Goal: Obtain resource: Obtain resource

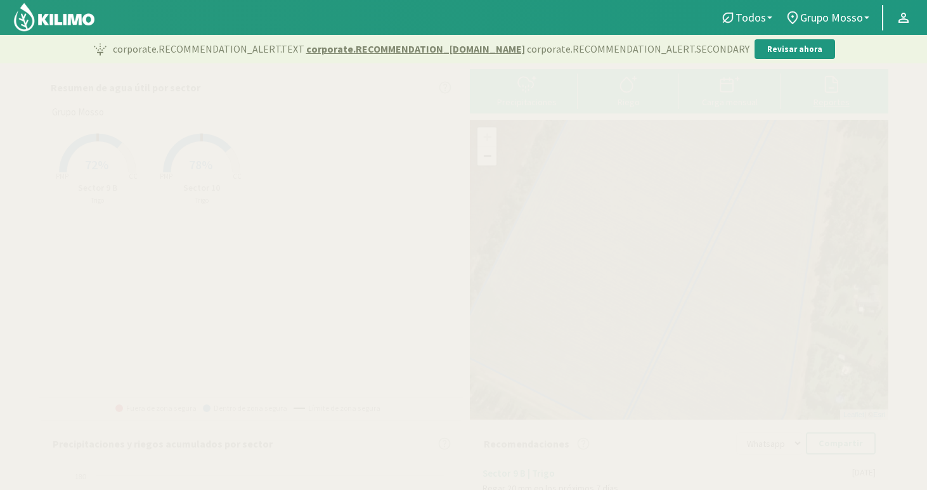
click at [814, 89] on div at bounding box center [832, 84] width 94 height 20
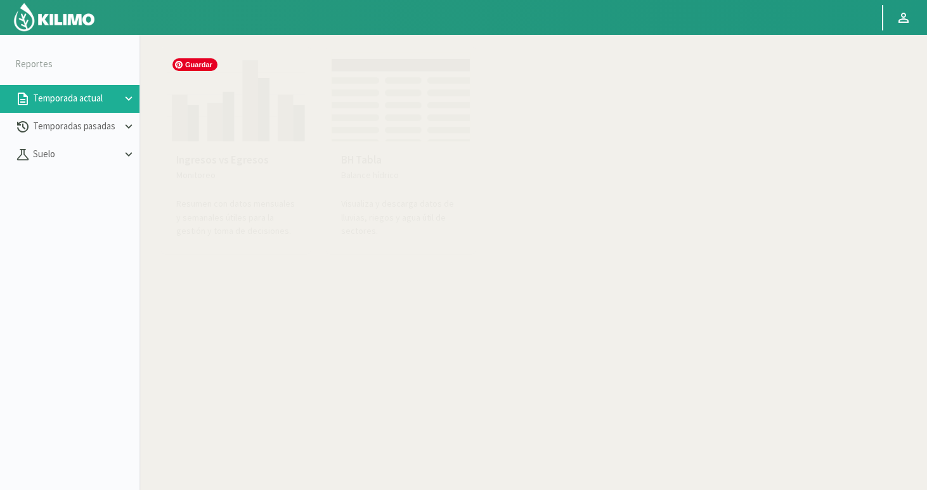
click at [253, 121] on img at bounding box center [236, 97] width 140 height 90
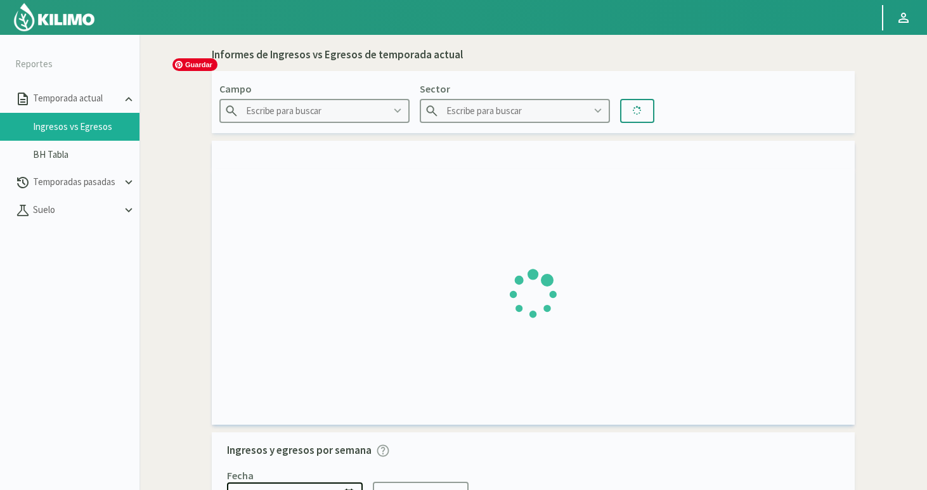
type input "Grupo Mosso"
type input "Sector 10"
type input "[DATE] - [DATE]"
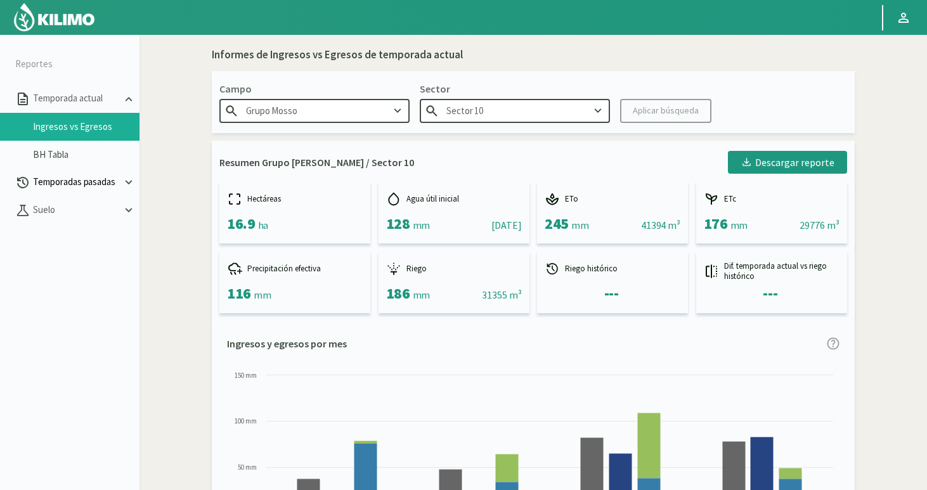
click at [72, 181] on p "Temporadas pasadas" at bounding box center [75, 182] width 91 height 15
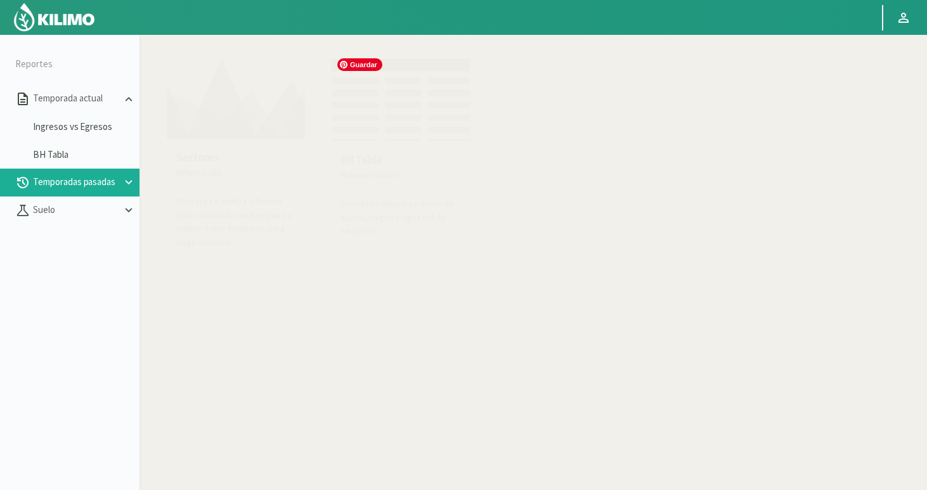
click at [409, 138] on img at bounding box center [401, 97] width 140 height 90
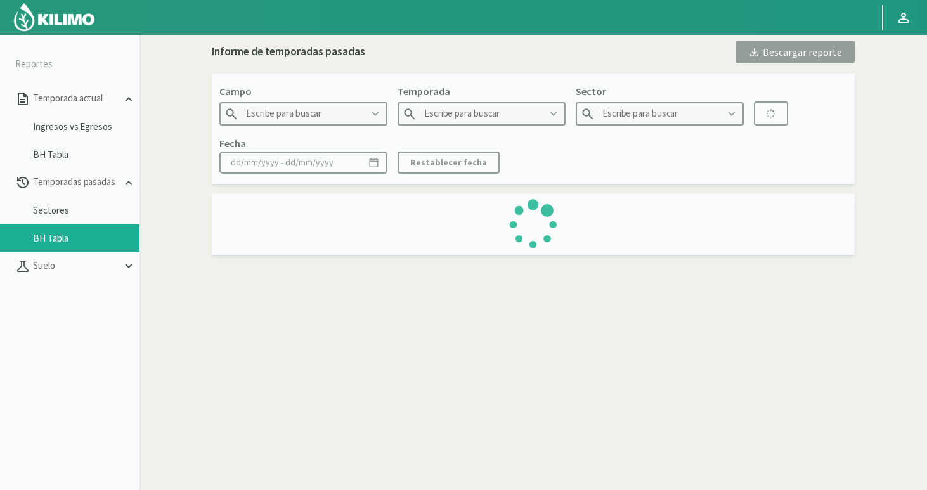
type input "Grupo Mosso"
type input "2023"
type input "Sector 9 B - Maiz"
type input "[DATE] - [DATE]"
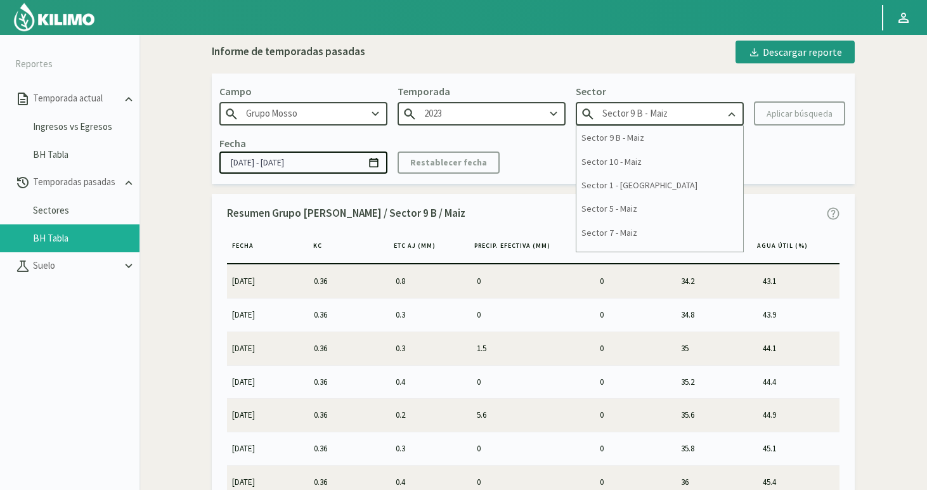
click at [613, 115] on input "Sector 9 B - Maiz" at bounding box center [660, 113] width 168 height 23
click at [626, 164] on div "Sector 10 - Maiz" at bounding box center [660, 161] width 167 height 23
type input "Sector 10 - Maiz"
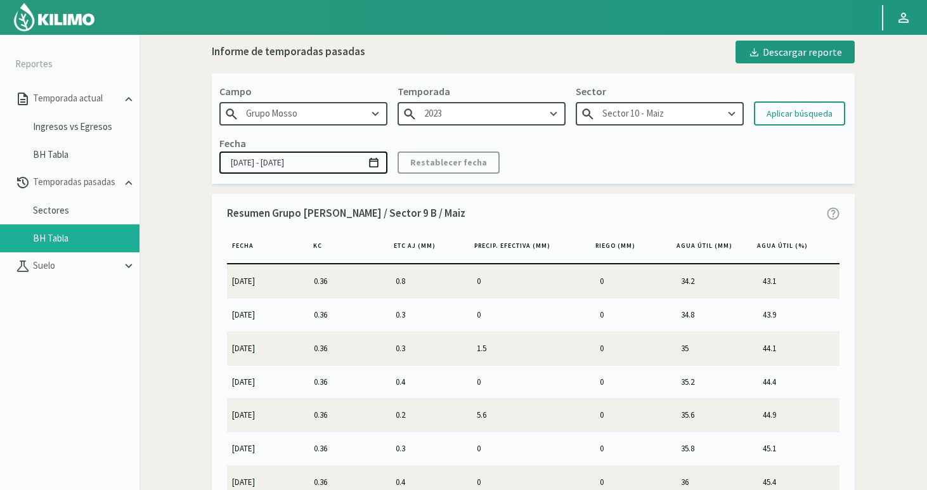
click at [375, 162] on icon at bounding box center [374, 163] width 12 height 12
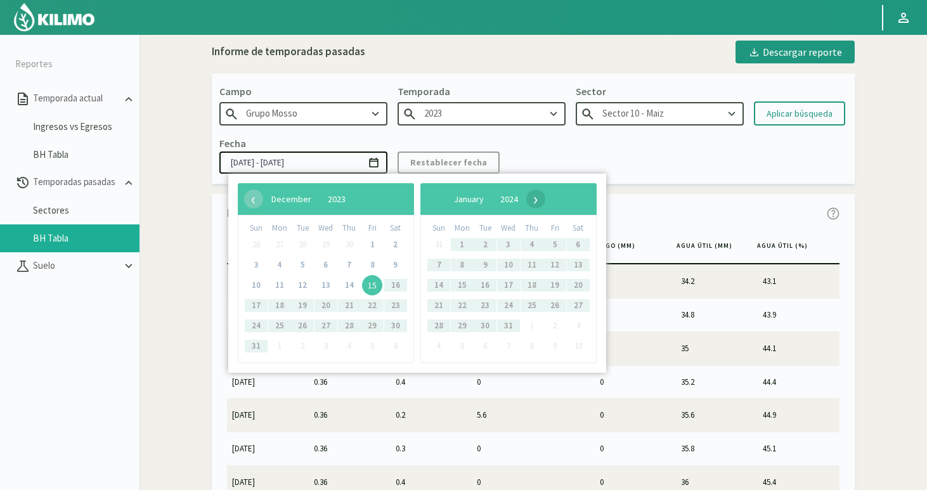
click at [545, 200] on span "›" at bounding box center [535, 199] width 19 height 19
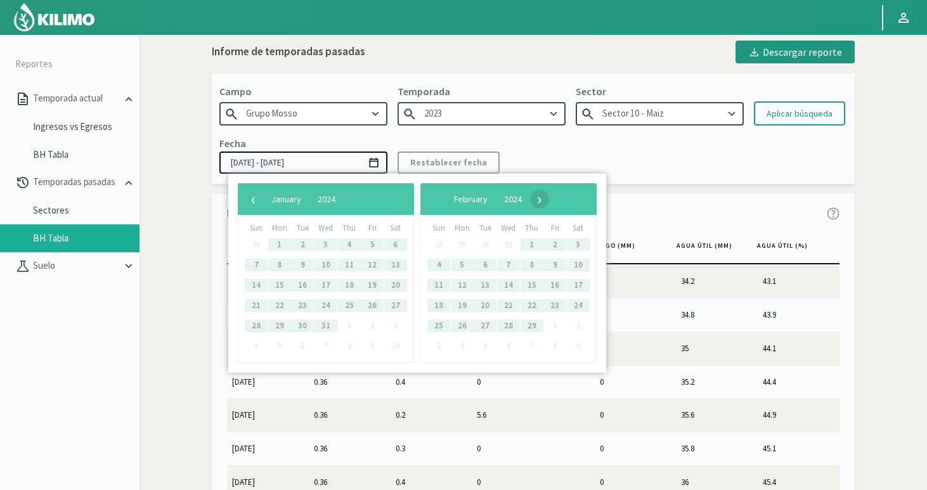
click at [549, 200] on span "›" at bounding box center [539, 199] width 19 height 19
click at [538, 200] on span "›" at bounding box center [528, 199] width 19 height 19
click at [533, 205] on span "›" at bounding box center [523, 199] width 19 height 19
click at [531, 200] on span "›" at bounding box center [521, 199] width 19 height 19
click at [717, 149] on div "Fecha [DATE] - [DATE] Restablecer fecha" at bounding box center [533, 154] width 628 height 37
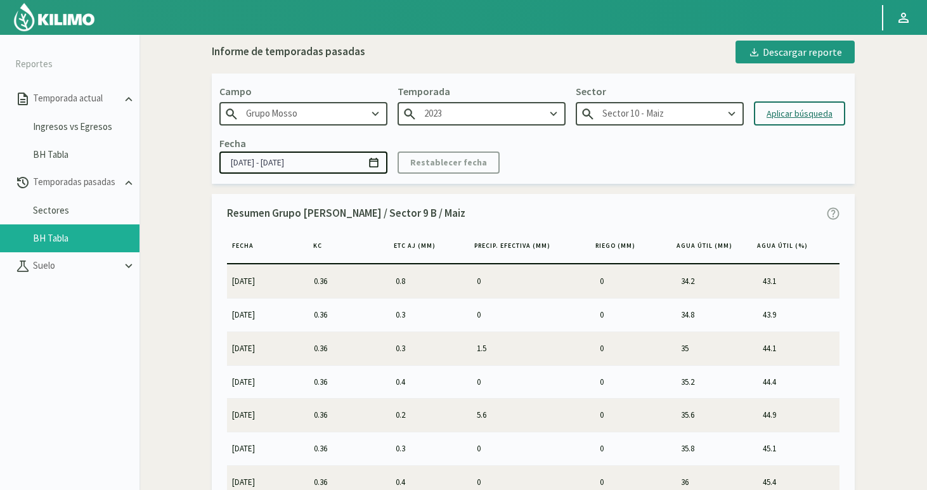
click at [801, 115] on div "Aplicar búsqueda" at bounding box center [800, 113] width 66 height 13
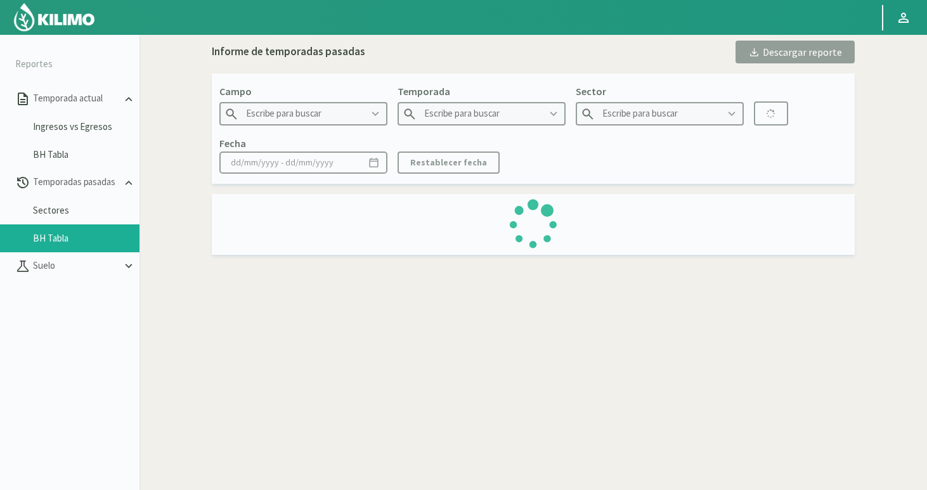
type input "Grupo Mosso"
type input "2023"
type input "Sector 10 - Maiz"
type input "[DATE] - [DATE]"
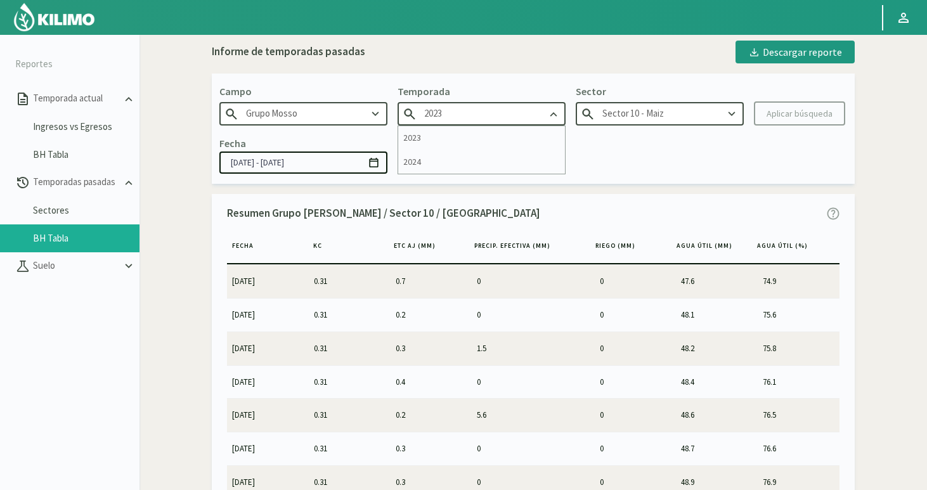
click at [453, 122] on input "2023" at bounding box center [482, 113] width 168 height 23
click at [427, 161] on div "2024" at bounding box center [481, 161] width 167 height 23
type input "2024"
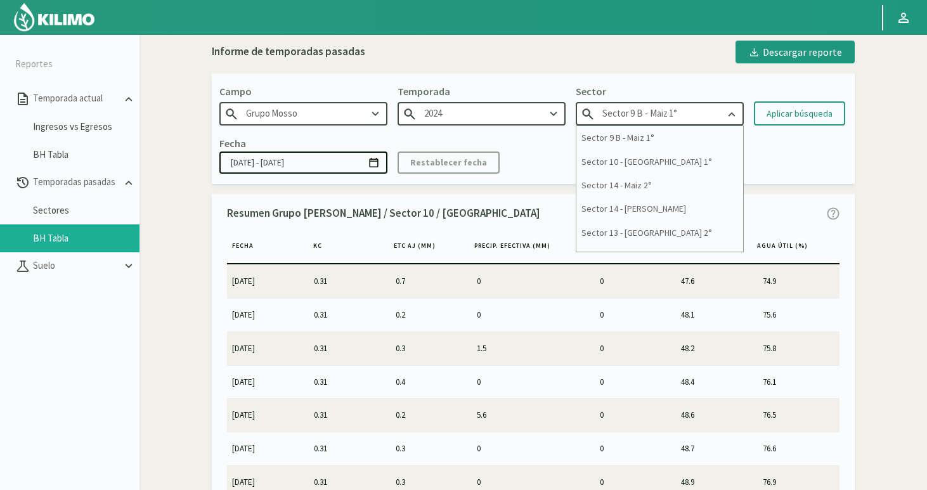
click at [627, 120] on input "Sector 9 B - Maiz 1°" at bounding box center [660, 113] width 168 height 23
click at [623, 162] on div "Sector 10 - [GEOGRAPHIC_DATA] 1°" at bounding box center [660, 161] width 167 height 23
type input "Sector 10 - [GEOGRAPHIC_DATA] 1°"
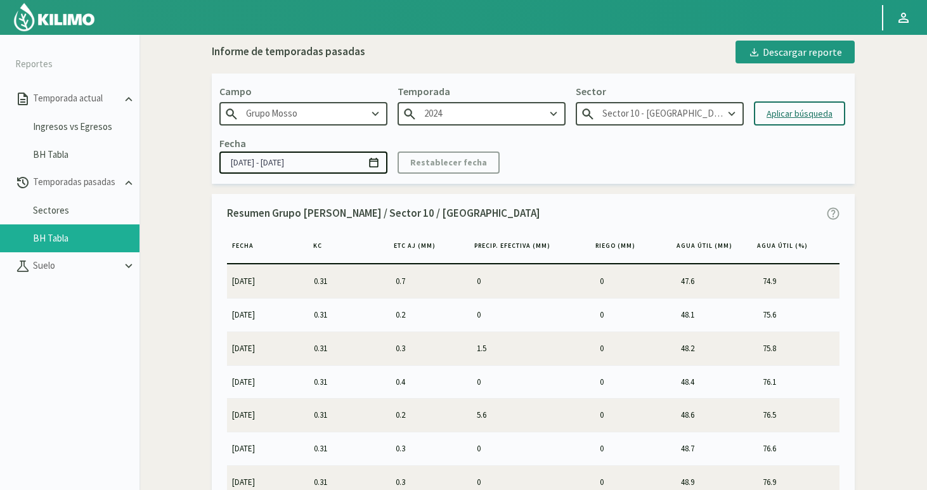
click at [795, 111] on div "Aplicar búsqueda" at bounding box center [800, 113] width 66 height 13
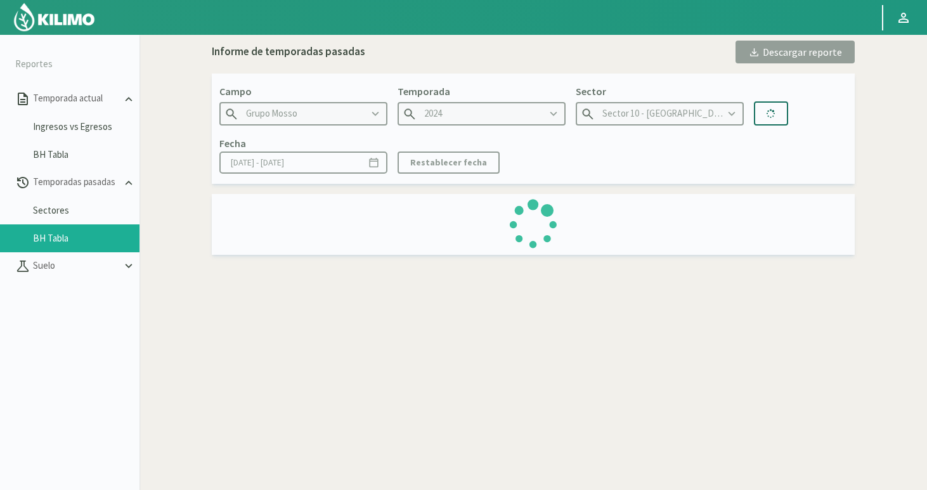
type input "[DATE] - [DATE]"
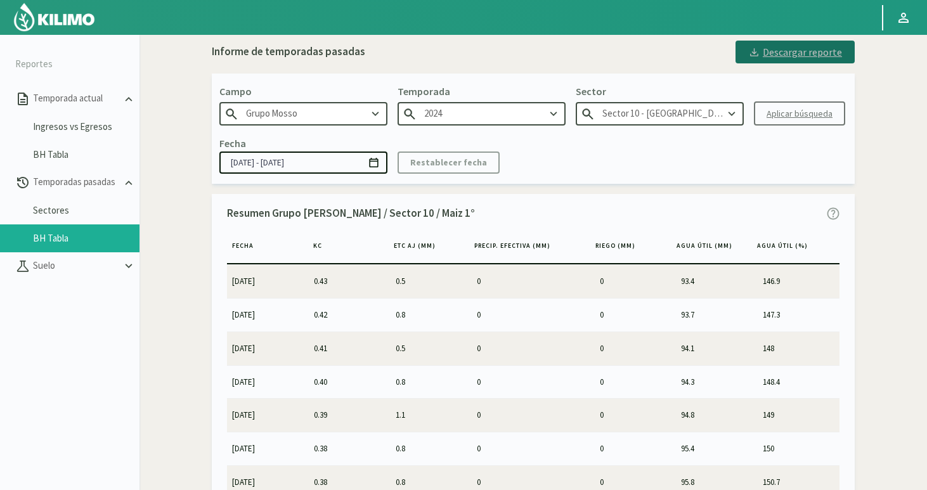
click at [785, 54] on div "Descargar reporte" at bounding box center [795, 51] width 94 height 15
click at [66, 208] on link "Sectores" at bounding box center [86, 210] width 107 height 11
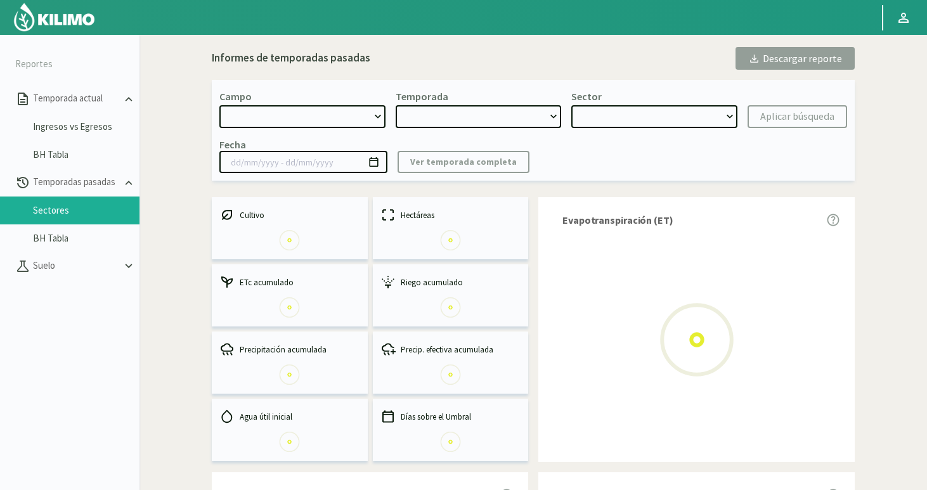
select select "0: Object"
type input "[DATE] - [DATE]"
select select "0: 2024"
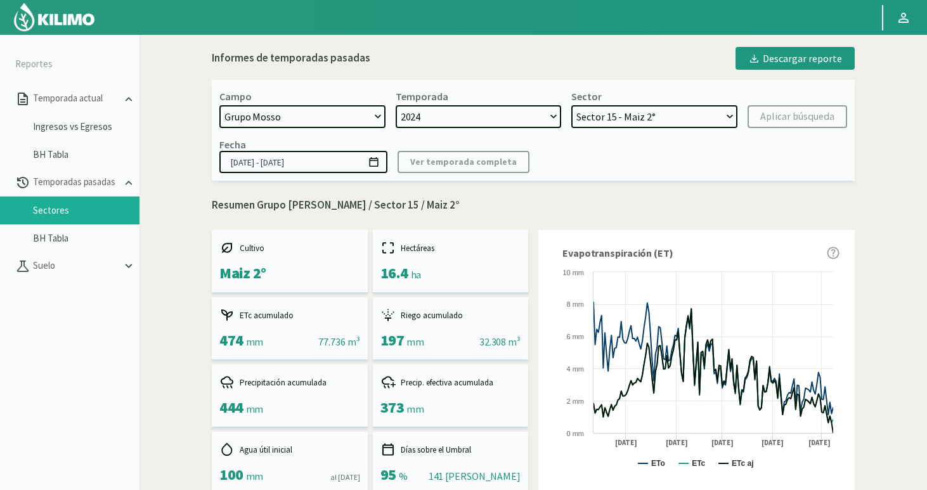
click at [502, 119] on select "2024 2023" at bounding box center [479, 116] width 166 height 23
click at [396, 105] on select "2024 2023" at bounding box center [479, 116] width 166 height 23
click at [599, 117] on select "Sector 15 - [GEOGRAPHIC_DATA] 2° Sector 14 - [GEOGRAPHIC_DATA] 2° Sector 13 - […" at bounding box center [654, 116] width 166 height 23
select select "6: Object"
click at [571, 105] on select "Sector 15 - [GEOGRAPHIC_DATA] 2° Sector 14 - [GEOGRAPHIC_DATA] 2° Sector 13 - […" at bounding box center [654, 116] width 166 height 23
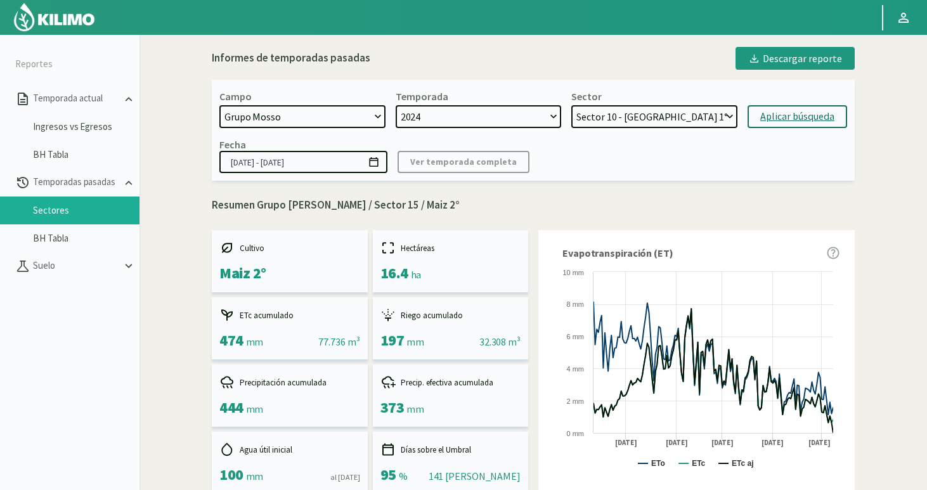
click at [804, 119] on div "Aplicar búsqueda" at bounding box center [797, 116] width 74 height 15
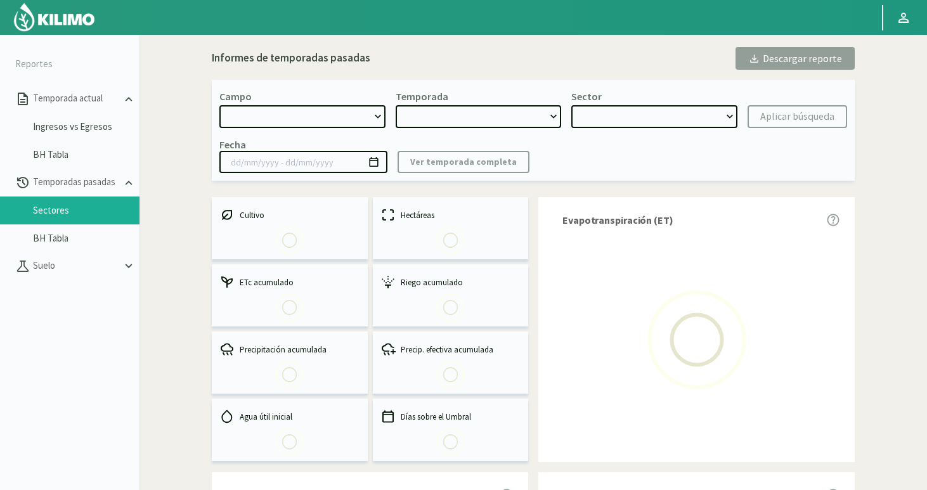
select select "0: Object"
type input "[DATE] - [DATE]"
select select "0: 2024"
select select "6: Object"
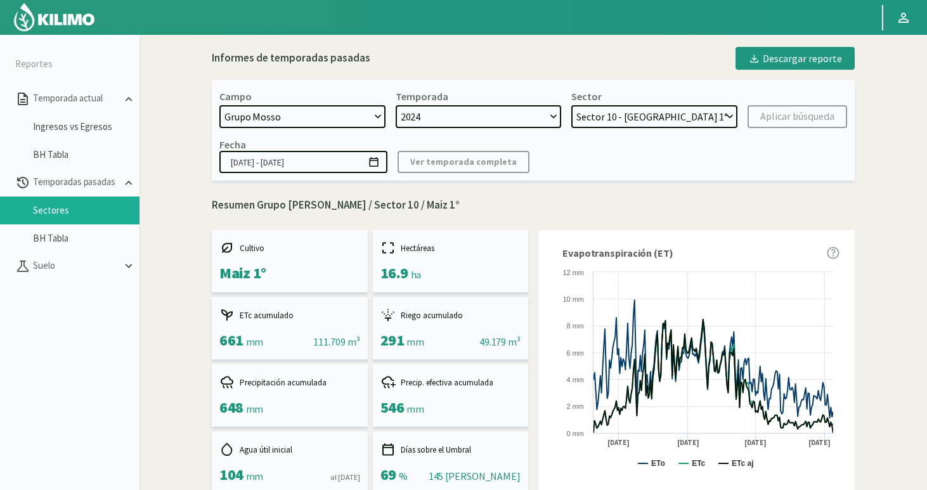
click at [346, 162] on input "[DATE] - [DATE]" at bounding box center [303, 162] width 168 height 22
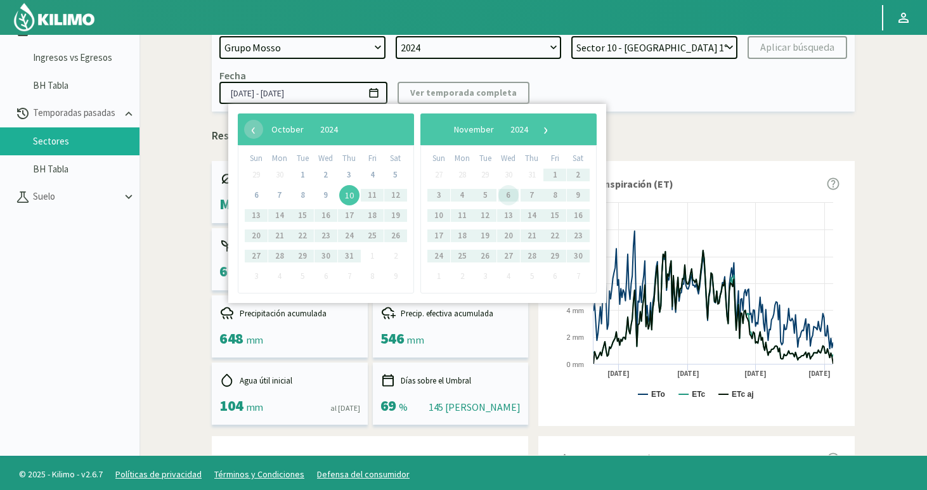
scroll to position [73, 0]
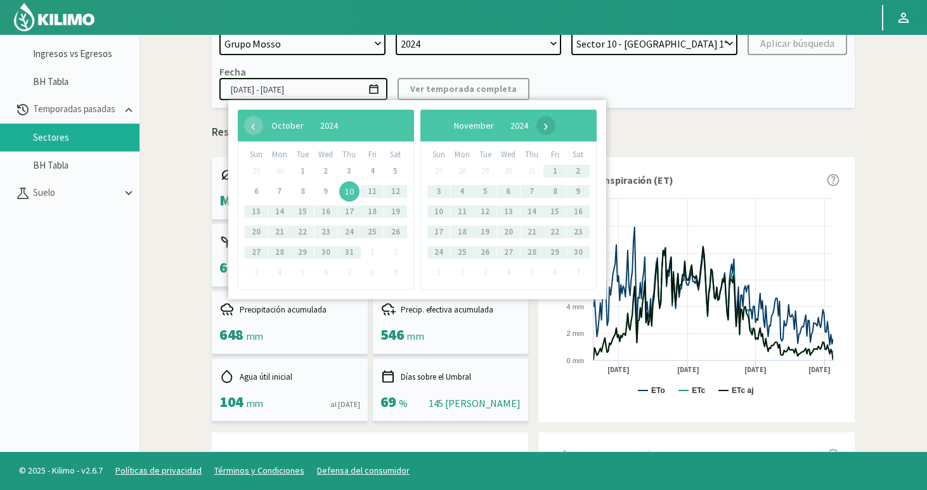
click at [556, 124] on span "›" at bounding box center [546, 125] width 19 height 19
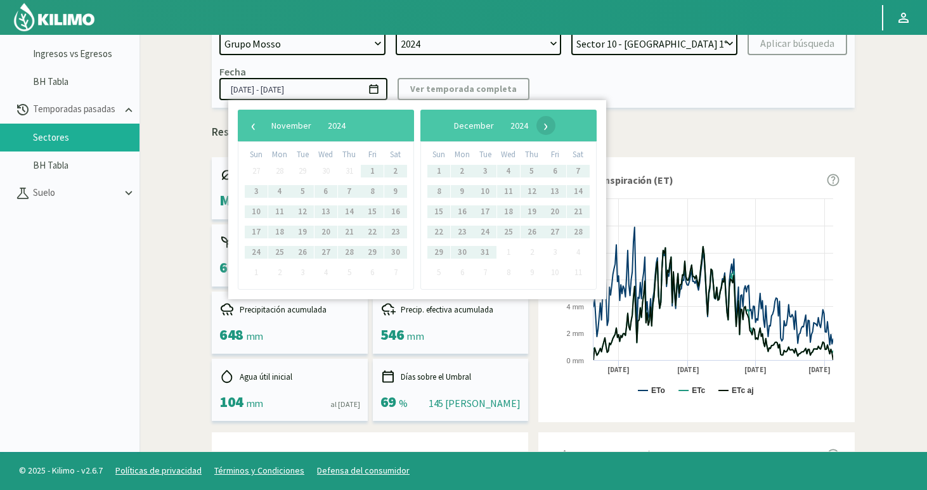
click at [556, 124] on span "›" at bounding box center [546, 125] width 19 height 19
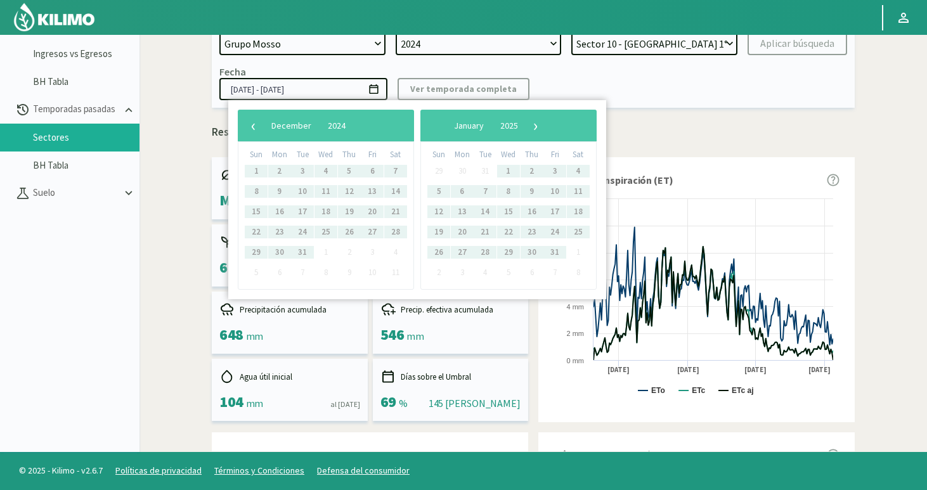
click at [545, 124] on span "›" at bounding box center [535, 125] width 19 height 19
click at [549, 124] on span "›" at bounding box center [539, 125] width 19 height 19
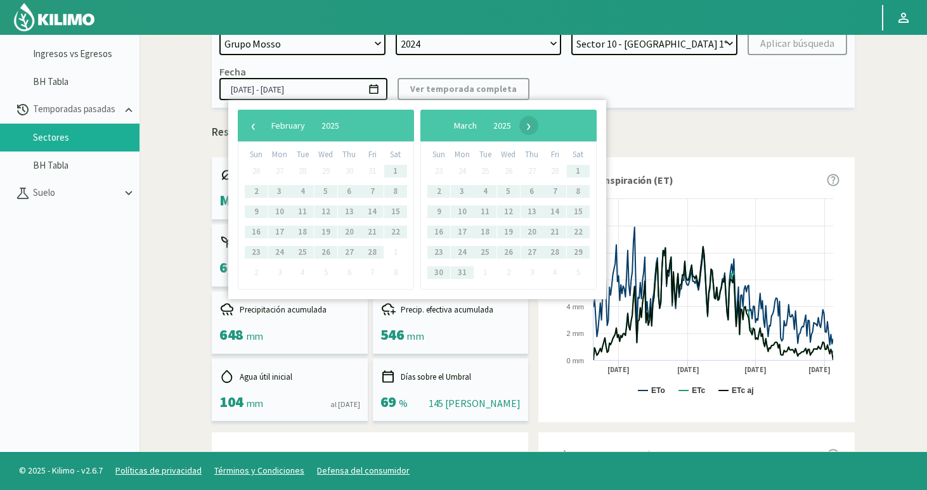
click at [538, 131] on span "›" at bounding box center [528, 125] width 19 height 19
click at [282, 269] on span "31" at bounding box center [280, 273] width 20 height 20
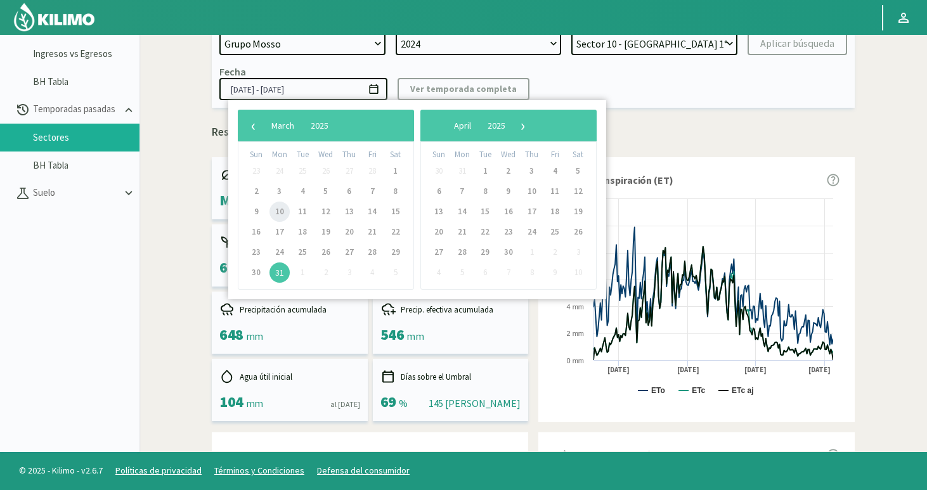
scroll to position [43, 0]
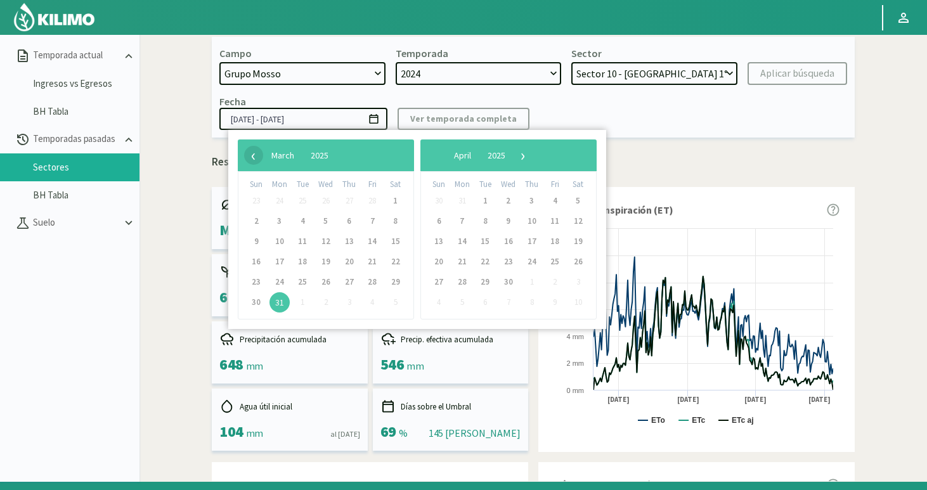
click at [257, 154] on span "‹" at bounding box center [253, 155] width 19 height 19
click at [254, 159] on span "‹" at bounding box center [253, 155] width 19 height 19
click at [256, 160] on span "‹" at bounding box center [253, 155] width 19 height 19
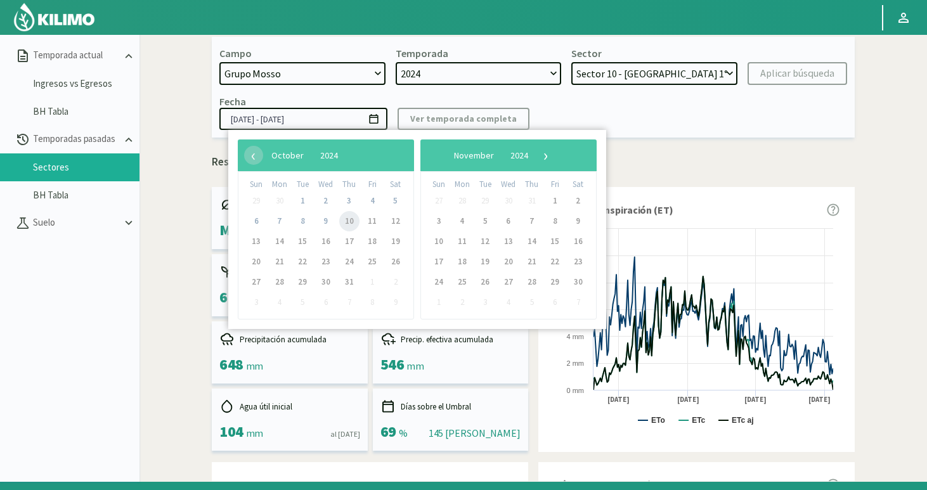
click at [352, 226] on span "10" at bounding box center [349, 221] width 20 height 20
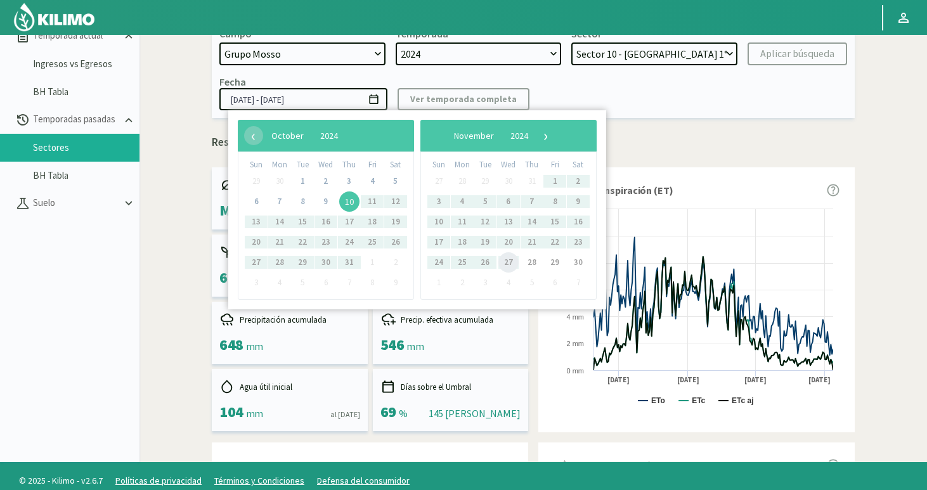
scroll to position [73, 0]
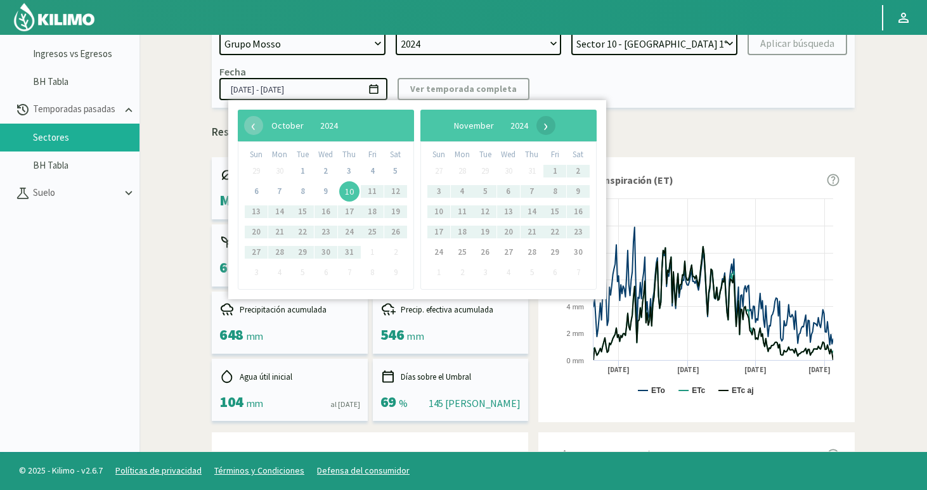
click at [556, 125] on span "›" at bounding box center [546, 125] width 19 height 19
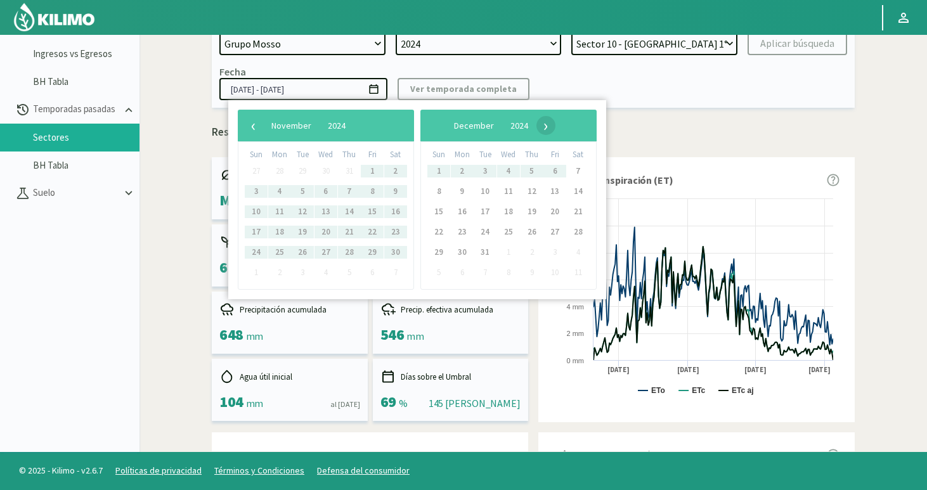
click at [556, 131] on span "›" at bounding box center [546, 125] width 19 height 19
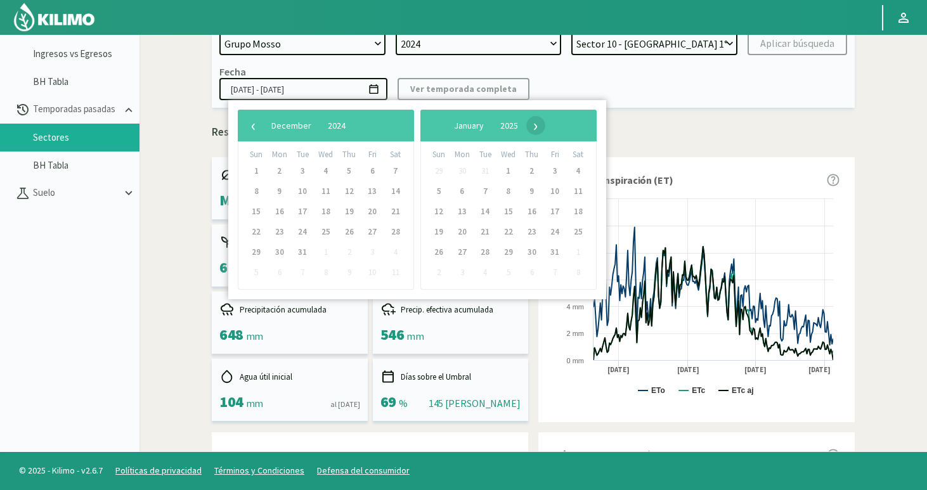
click at [545, 131] on span "›" at bounding box center [535, 125] width 19 height 19
click at [549, 129] on span "›" at bounding box center [539, 125] width 19 height 19
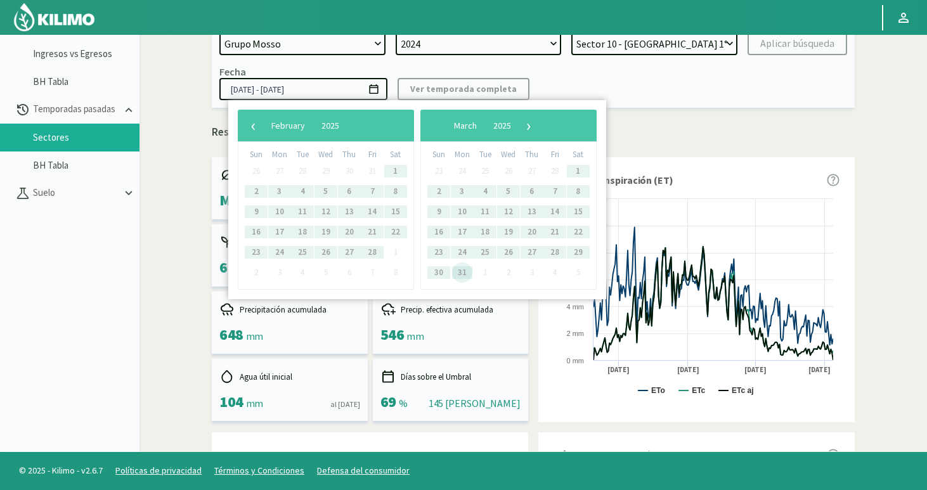
click at [461, 273] on span "31" at bounding box center [462, 273] width 20 height 20
type input "[DATE] - [DATE]"
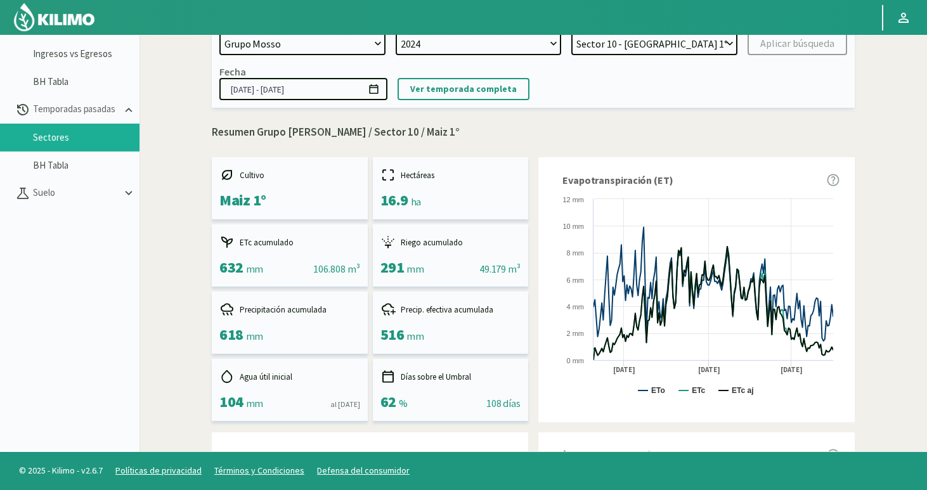
scroll to position [0, 0]
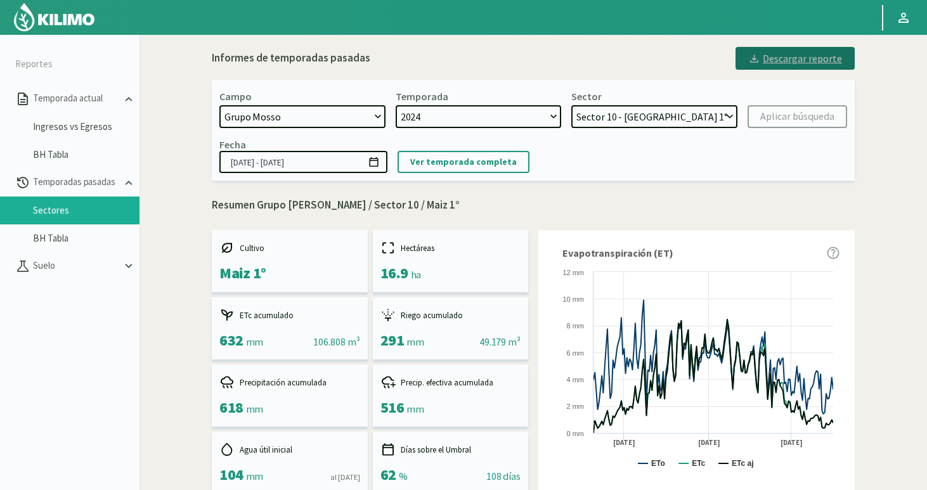
click at [764, 62] on div "Descargar reporte" at bounding box center [795, 58] width 94 height 15
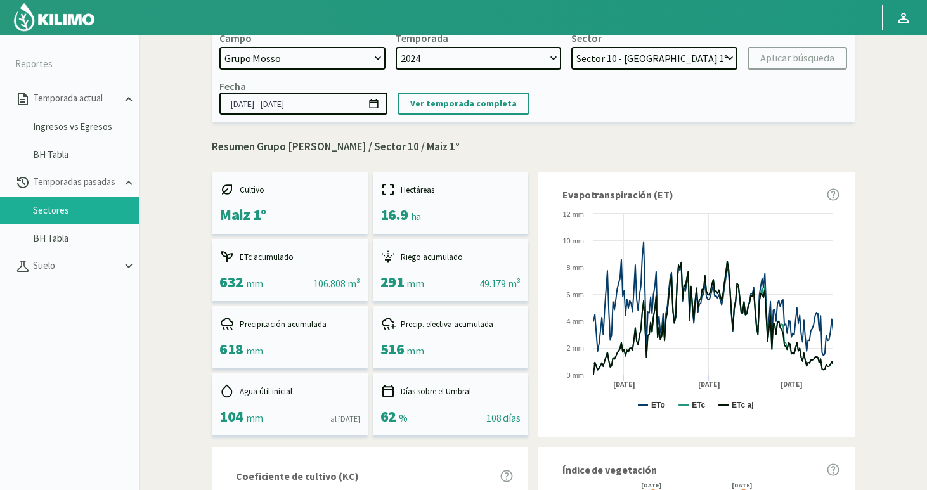
scroll to position [49, 0]
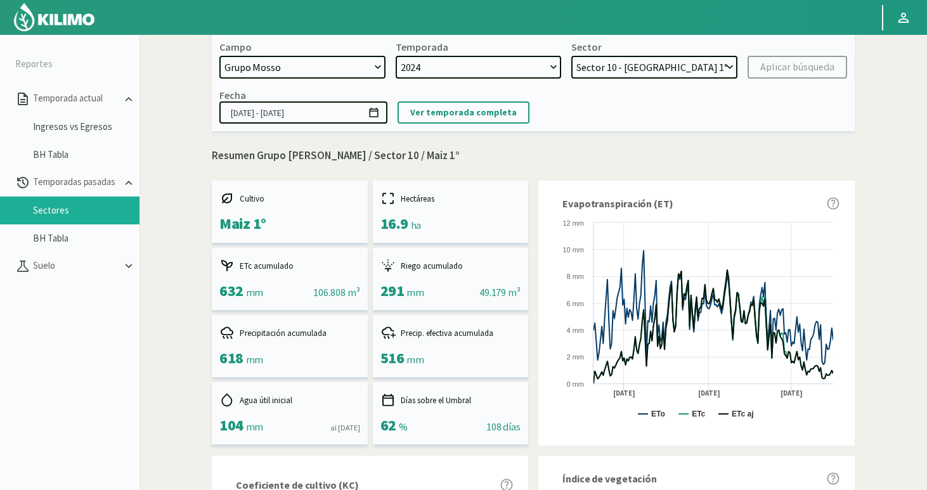
click at [636, 63] on select "Sector 15 - [GEOGRAPHIC_DATA] 2° Sector 14 - [GEOGRAPHIC_DATA] 2° Sector 13 - […" at bounding box center [654, 67] width 166 height 23
select select "7: Object"
click at [571, 56] on select "Sector 15 - [GEOGRAPHIC_DATA] 2° Sector 14 - [GEOGRAPHIC_DATA] 2° Sector 13 - […" at bounding box center [654, 67] width 166 height 23
click at [48, 237] on link "BH Tabla" at bounding box center [86, 238] width 107 height 11
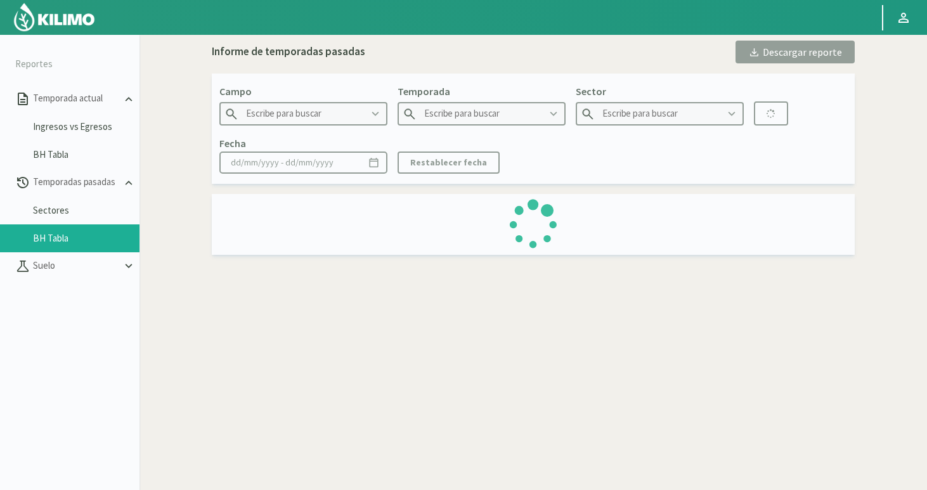
type input "Grupo Mosso"
type input "2023"
type input "Sector 9 B - Maiz"
type input "[DATE] - [DATE]"
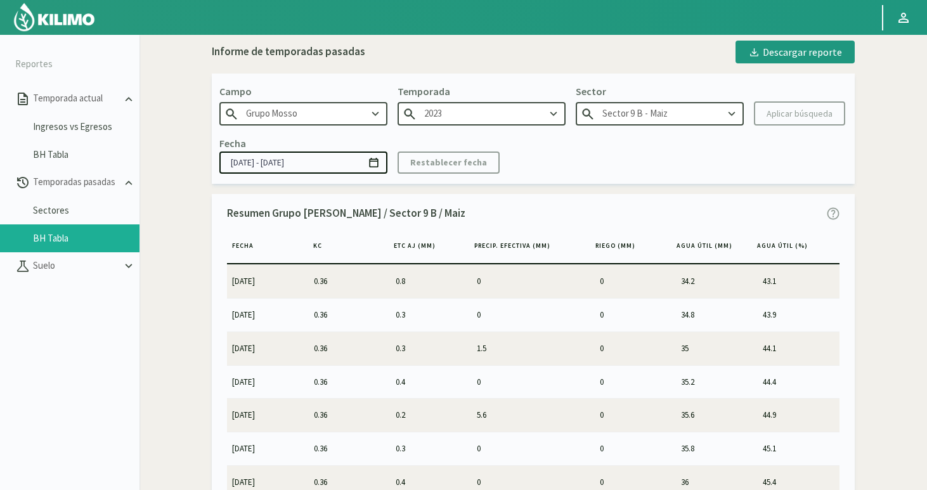
click at [464, 119] on input "2023" at bounding box center [482, 113] width 168 height 23
click at [441, 159] on div "2024" at bounding box center [481, 161] width 167 height 23
type input "2024"
type input "Sector 9 B - Maiz 1°"
click at [804, 114] on div "Aplicar búsqueda" at bounding box center [800, 113] width 66 height 13
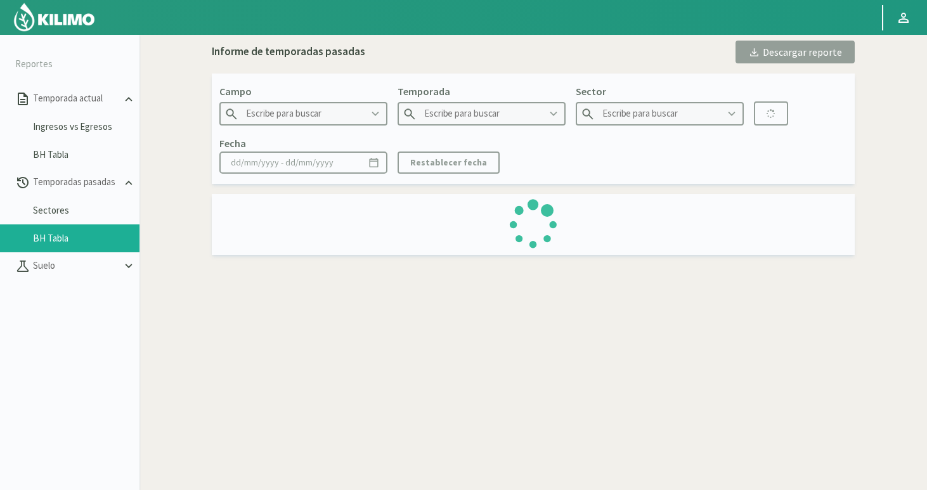
type input "Grupo Mosso"
type input "2024"
type input "Sector 9 B - Maiz 1°"
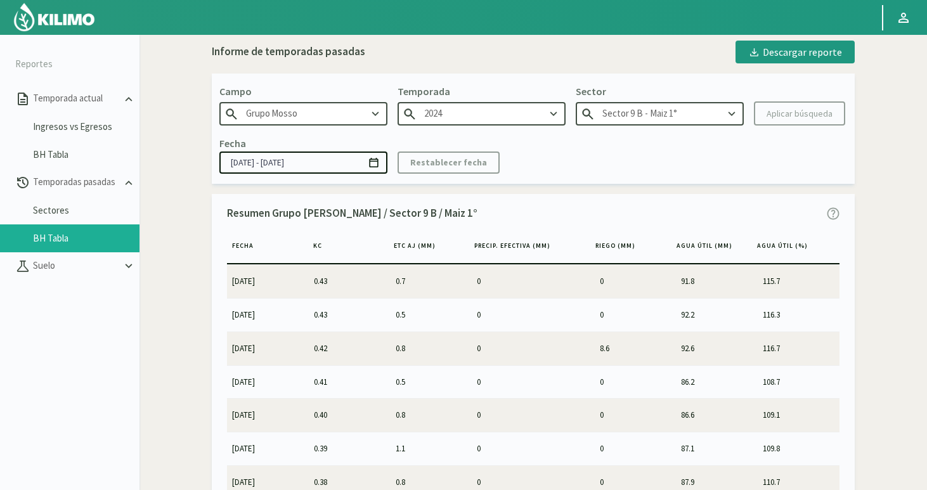
click at [325, 162] on input "[DATE] - [DATE]" at bounding box center [303, 163] width 168 height 22
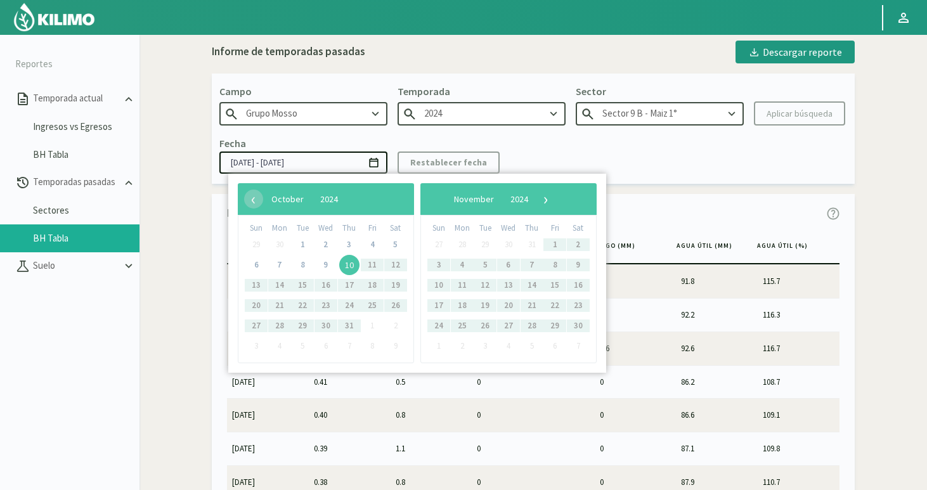
type input "[DATE] - [DATE]"
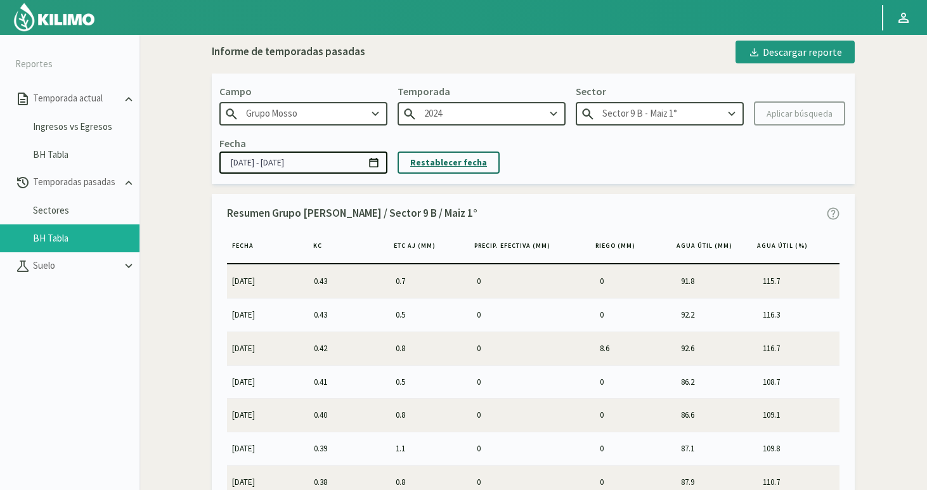
click at [441, 164] on p "Restablecer fecha" at bounding box center [448, 162] width 77 height 15
click at [289, 158] on input "[DATE] - [DATE]" at bounding box center [303, 163] width 168 height 22
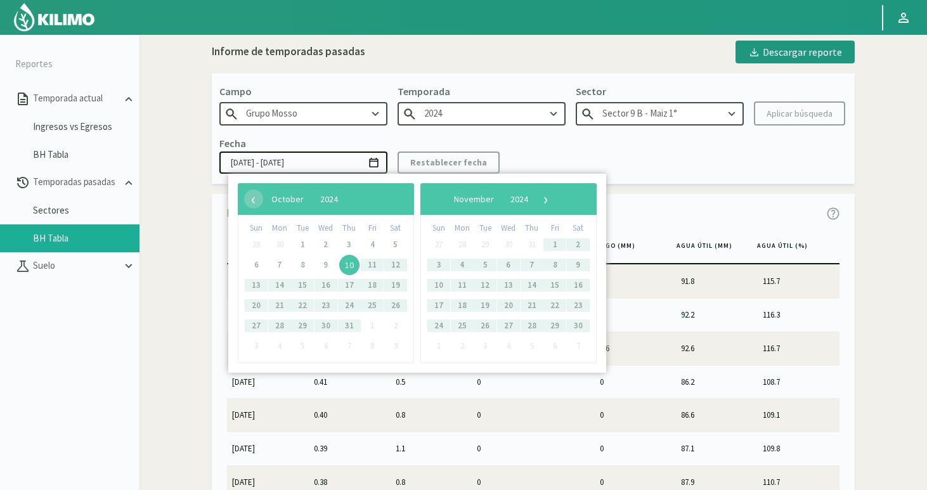
type input "[DATE] - [DATE]"
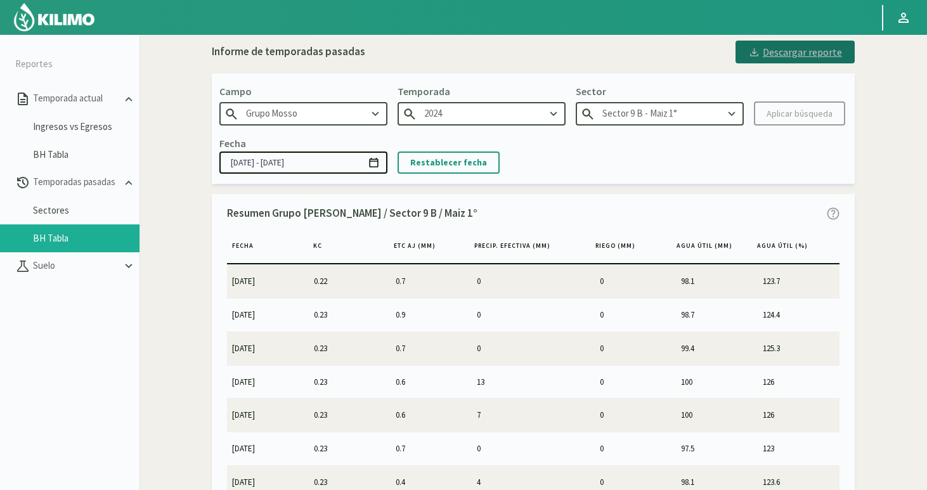
click at [795, 54] on div "Descargar reporte" at bounding box center [795, 51] width 94 height 15
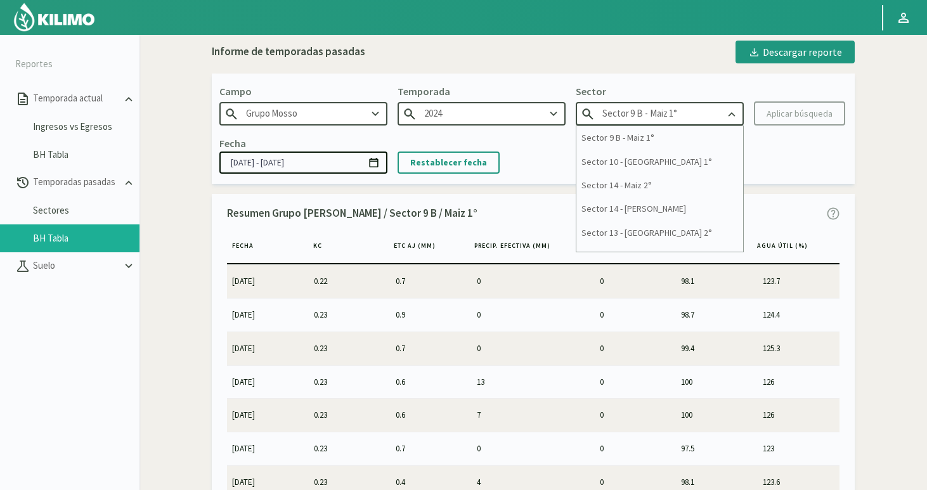
click at [672, 124] on input "Sector 9 B - Maiz 1°" at bounding box center [660, 113] width 168 height 23
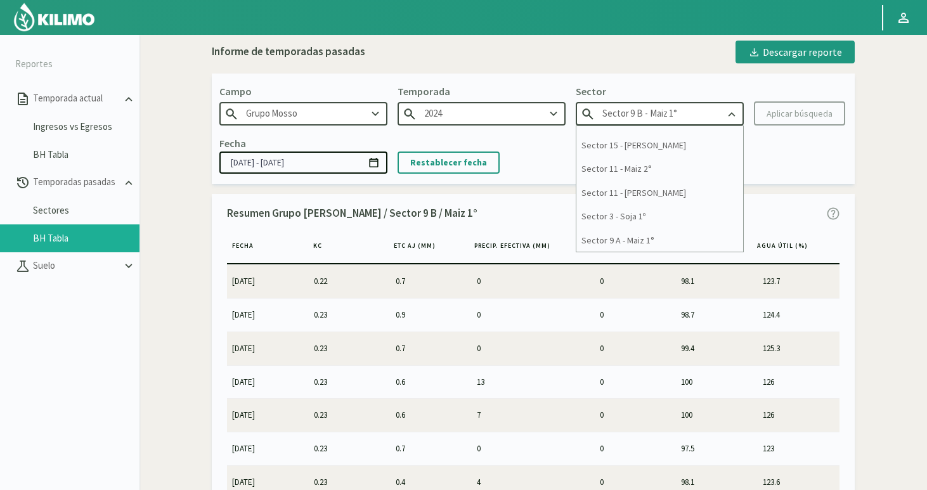
scroll to position [491, 0]
click at [628, 218] on div "Sector 9 A - Maiz 1°" at bounding box center [660, 216] width 167 height 23
type input "Sector 9 A - Maiz 1°"
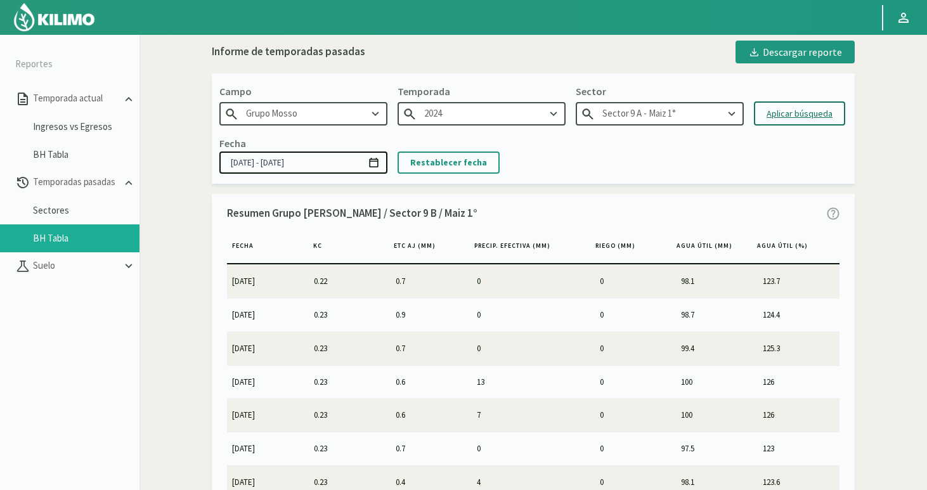
click at [786, 115] on div "Aplicar búsqueda" at bounding box center [800, 113] width 66 height 13
click at [288, 164] on input "[DATE] - [DATE]" at bounding box center [303, 163] width 168 height 22
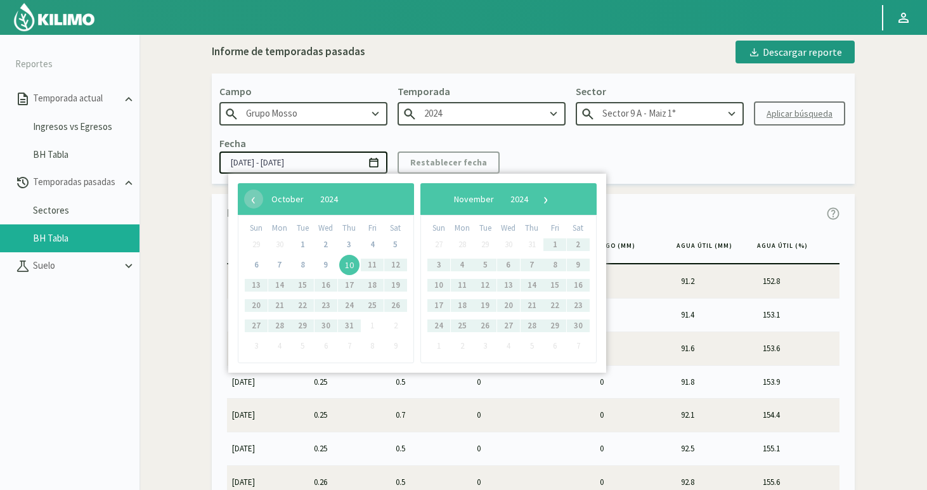
type input "[DATE] - [DATE]"
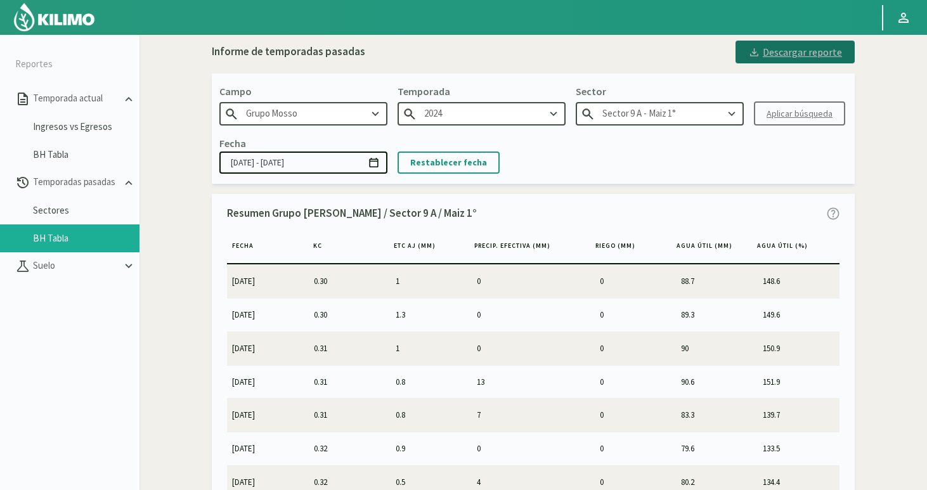
click at [802, 54] on div "Descargar reporte" at bounding box center [795, 51] width 94 height 15
click at [657, 116] on input "Sector 9 A - Maiz 1°" at bounding box center [660, 113] width 168 height 23
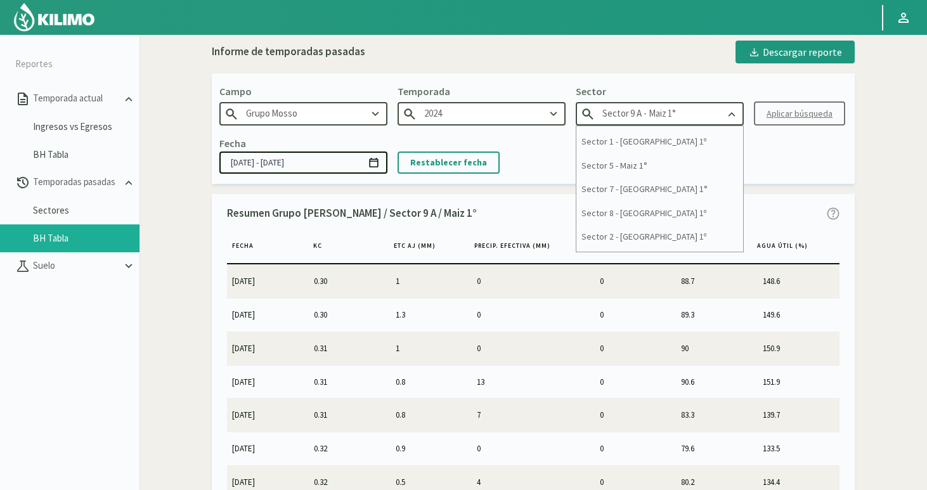
scroll to position [189, 0]
click at [627, 187] on div "Sector 7 - [GEOGRAPHIC_DATA] 1°" at bounding box center [660, 185] width 167 height 23
type input "Sector 7 - [GEOGRAPHIC_DATA] 1°"
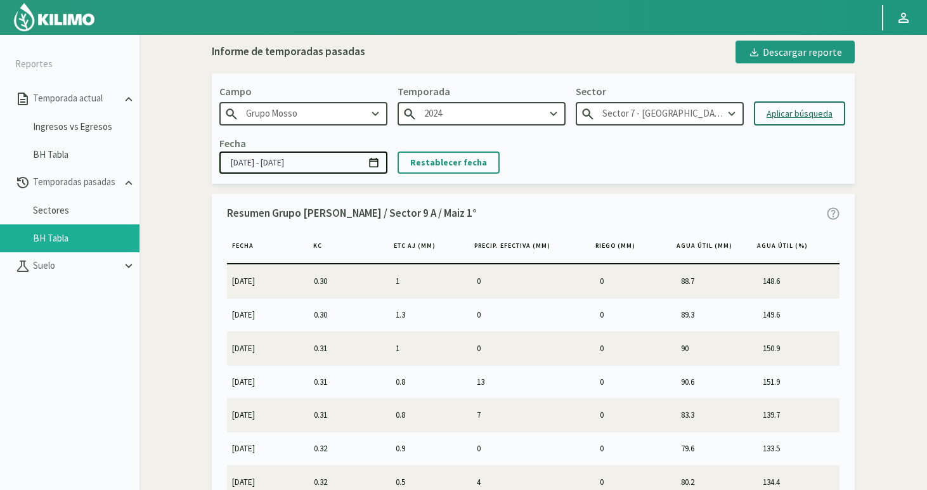
click at [786, 115] on div "Aplicar búsqueda" at bounding box center [800, 113] width 66 height 13
click at [285, 166] on input "[DATE] - [DATE]" at bounding box center [303, 163] width 168 height 22
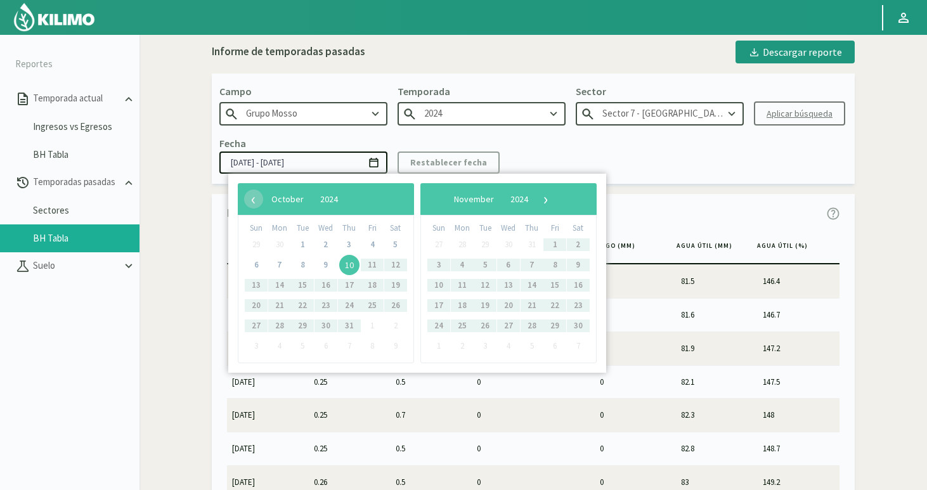
type input "[DATE] - [DATE]"
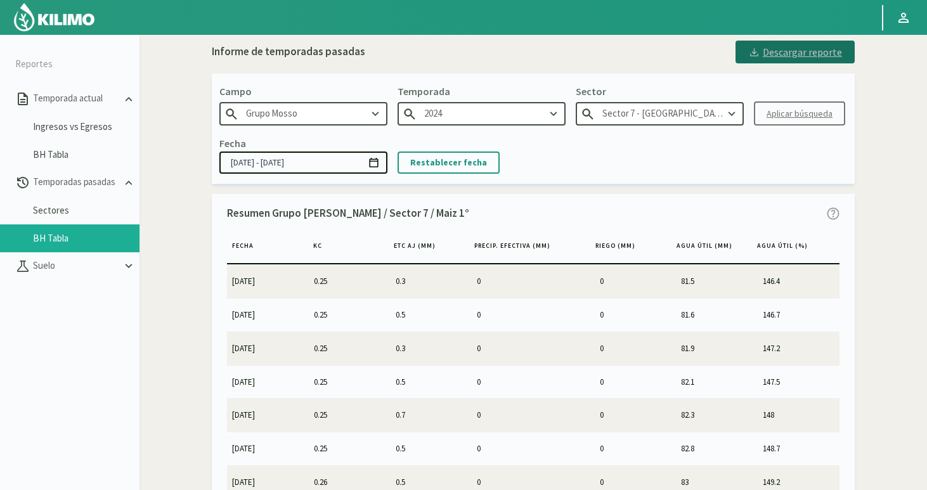
click at [776, 53] on div "Descargar reporte" at bounding box center [795, 51] width 94 height 15
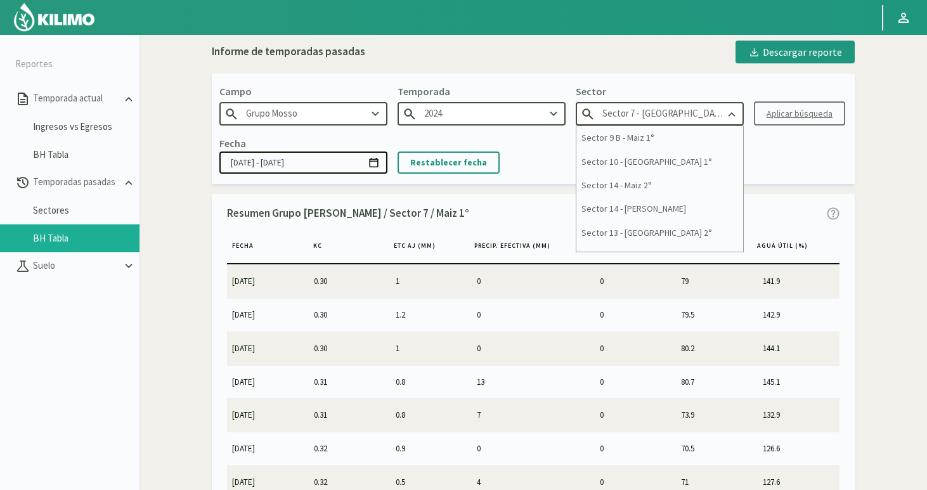
click at [658, 110] on input "Sector 7 - [GEOGRAPHIC_DATA] 1°" at bounding box center [660, 113] width 168 height 23
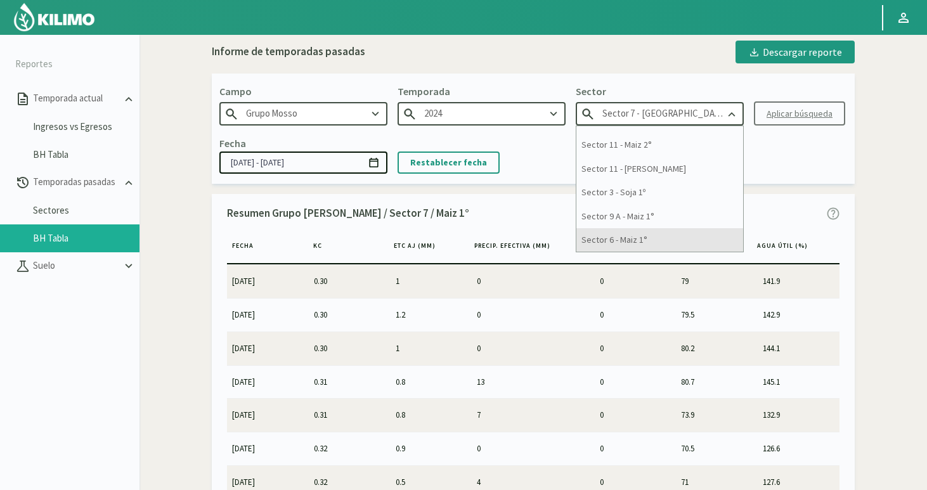
click at [625, 240] on div "Sector 6 - Maiz 1°" at bounding box center [660, 239] width 167 height 23
type input "Sector 6 - Maiz 1°"
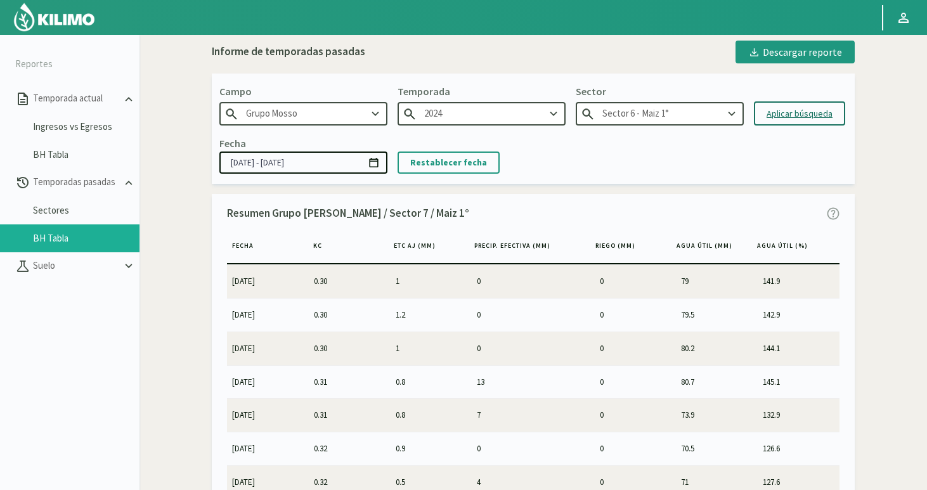
click at [793, 114] on div "Aplicar búsqueda" at bounding box center [800, 113] width 66 height 13
click at [285, 156] on input "[DATE] - [DATE]" at bounding box center [303, 163] width 168 height 22
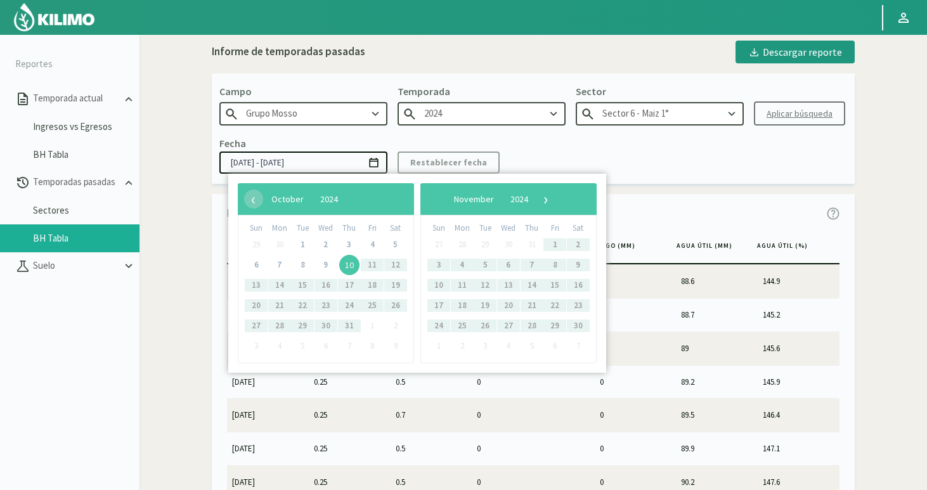
type input "[DATE] - [DATE]"
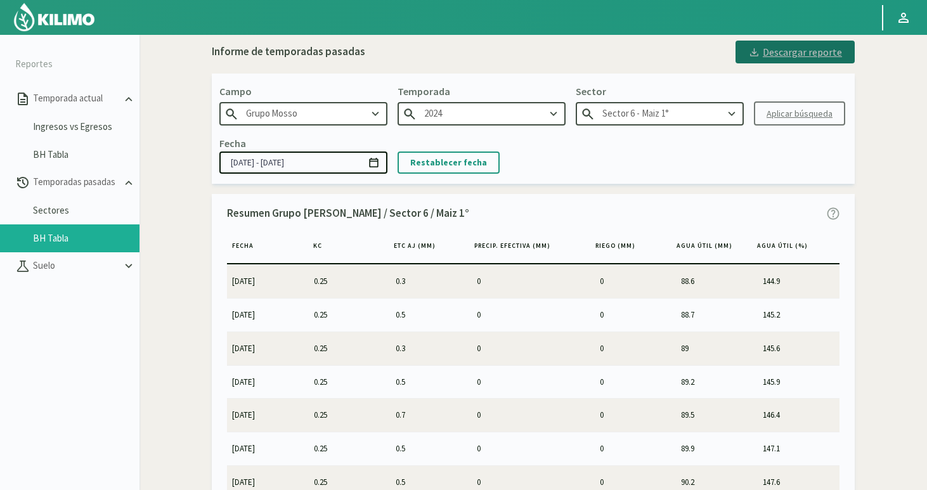
click at [775, 51] on div "Descargar reporte" at bounding box center [795, 51] width 94 height 15
click at [628, 115] on input "Sector 6 - Maiz 1°" at bounding box center [660, 113] width 168 height 23
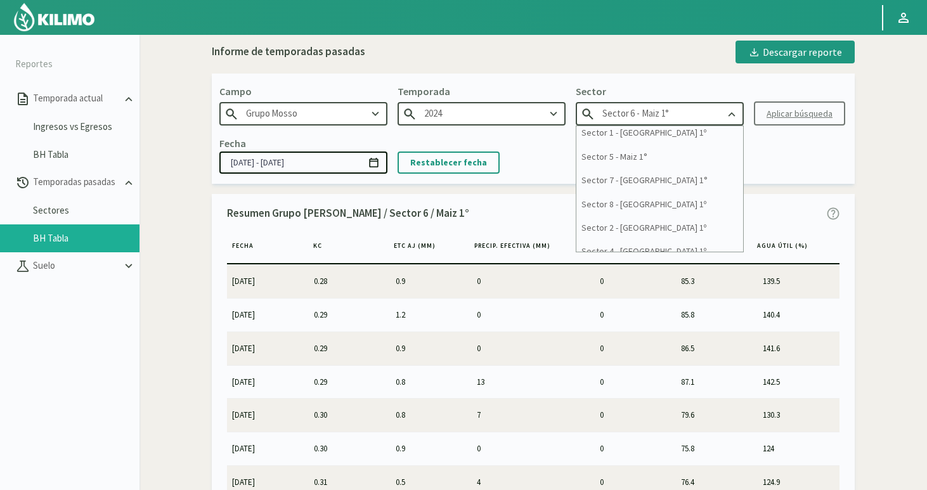
scroll to position [193, 0]
click at [641, 160] on div "Sector 5 - Maiz 1°" at bounding box center [660, 158] width 167 height 23
type input "Sector 5 - Maiz 1°"
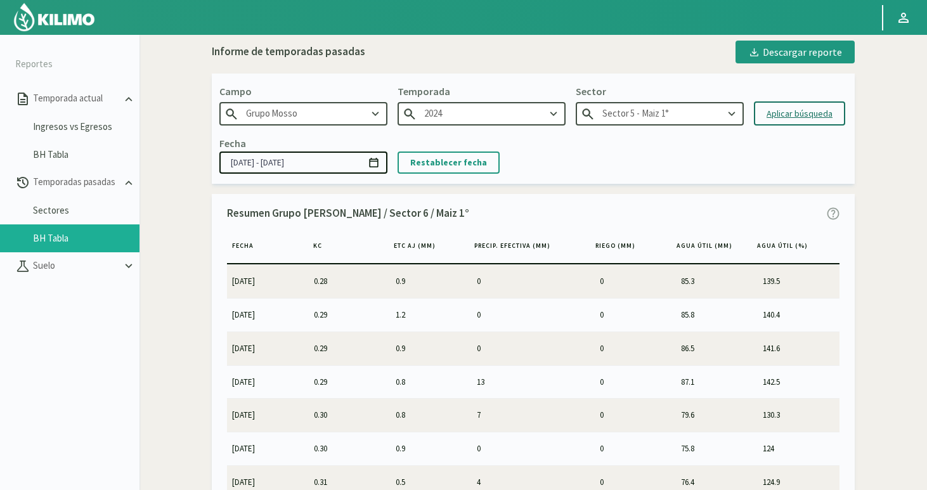
click at [796, 115] on div "Aplicar búsqueda" at bounding box center [800, 113] width 66 height 13
click at [282, 164] on input "[DATE] - [DATE]" at bounding box center [303, 163] width 168 height 22
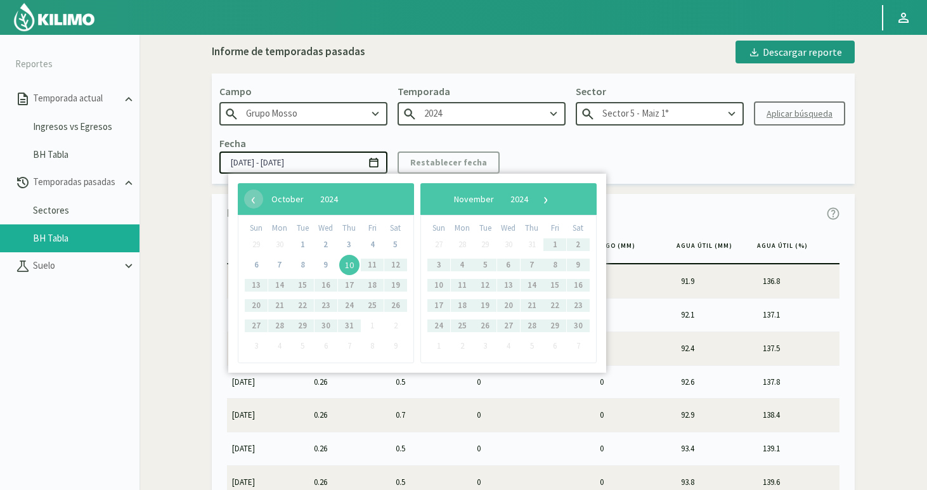
type input "[DATE] - [DATE]"
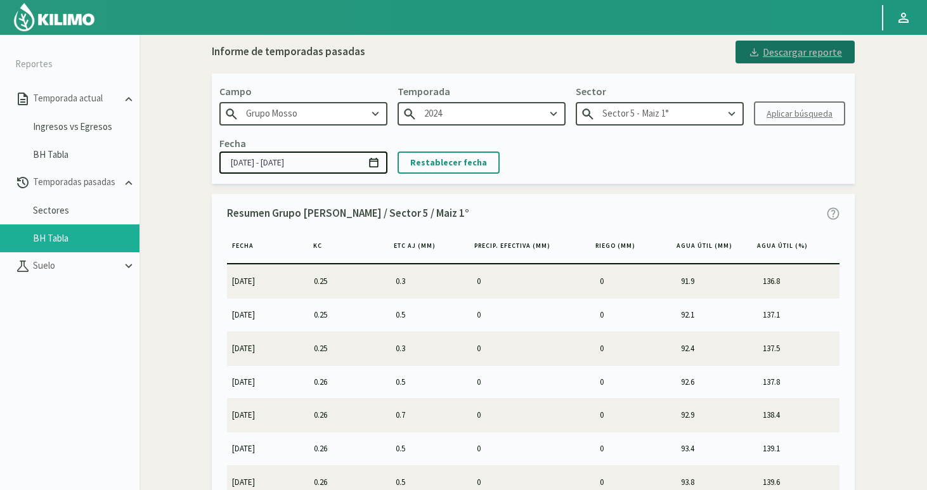
click at [792, 55] on div "Descargar reporte" at bounding box center [795, 51] width 94 height 15
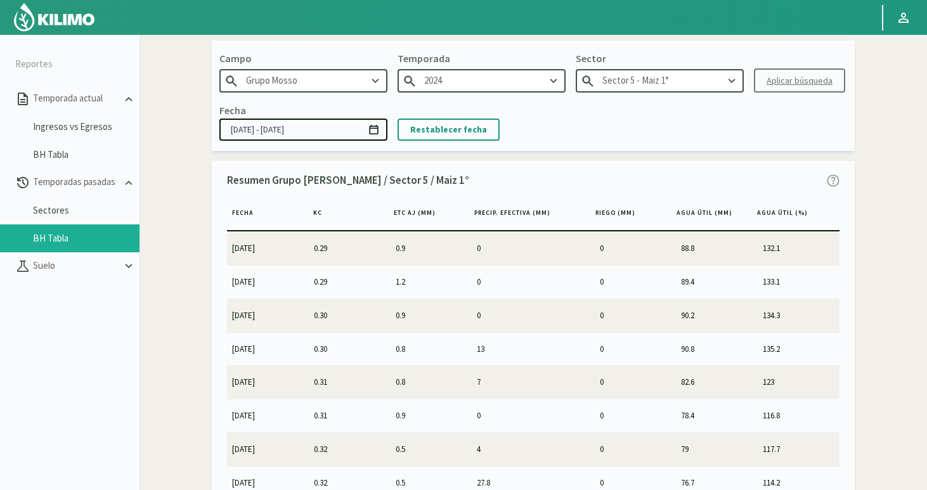
click at [650, 89] on input "Sector 5 - Maiz 1°" at bounding box center [660, 80] width 168 height 23
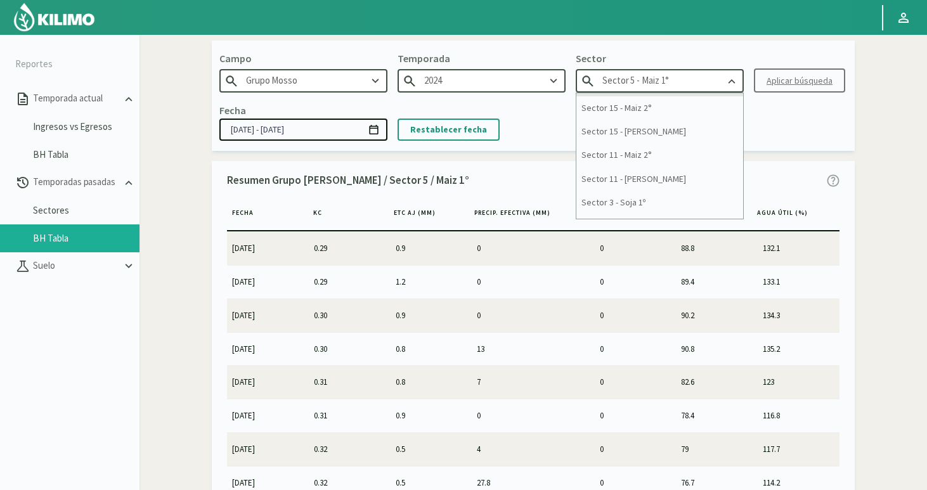
scroll to position [443, 0]
click at [634, 140] on div "Sector 15 - [PERSON_NAME]" at bounding box center [660, 136] width 167 height 23
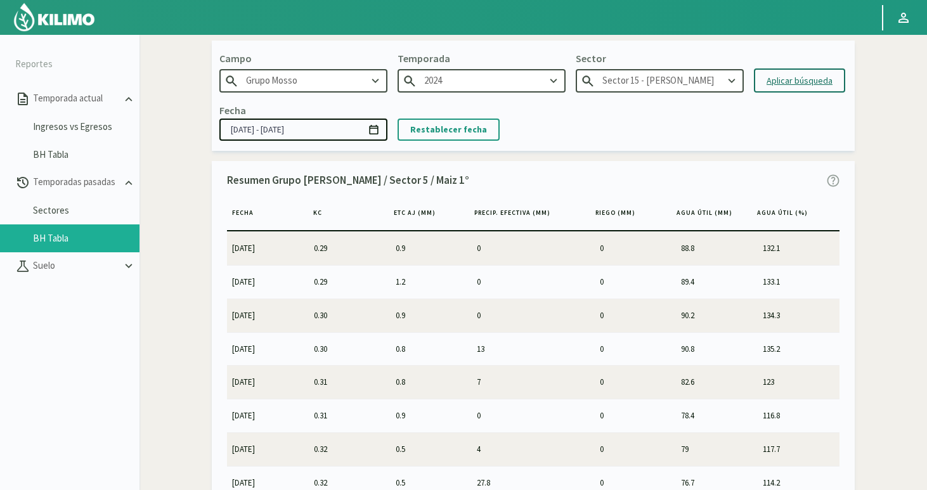
click at [658, 84] on input "Sector 15 - [PERSON_NAME]" at bounding box center [660, 80] width 168 height 23
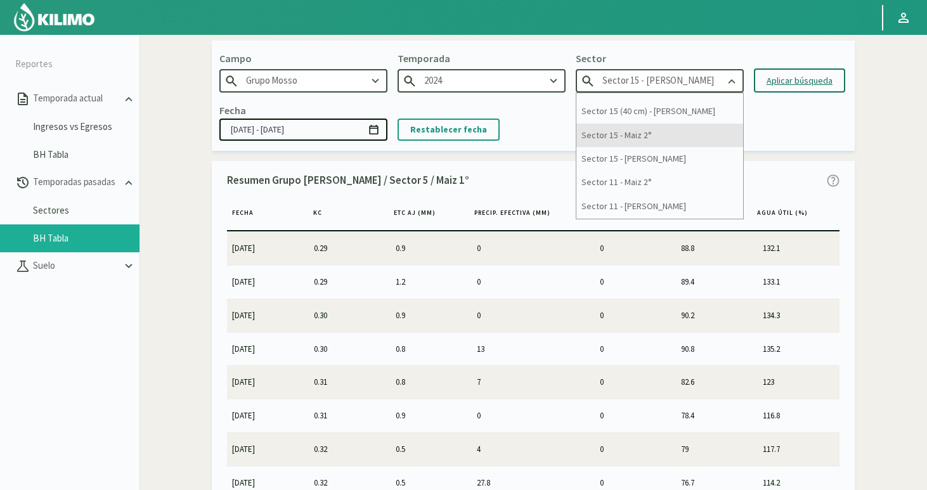
click at [645, 139] on div "Sector 15 - Maiz 2°" at bounding box center [660, 135] width 167 height 23
type input "Sector 15 - Maiz 2°"
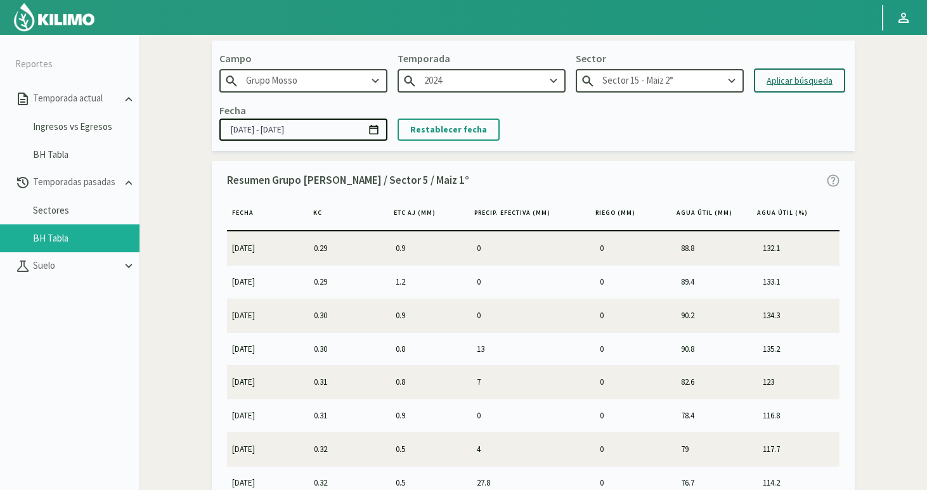
click at [795, 80] on div "Aplicar búsqueda" at bounding box center [800, 80] width 66 height 13
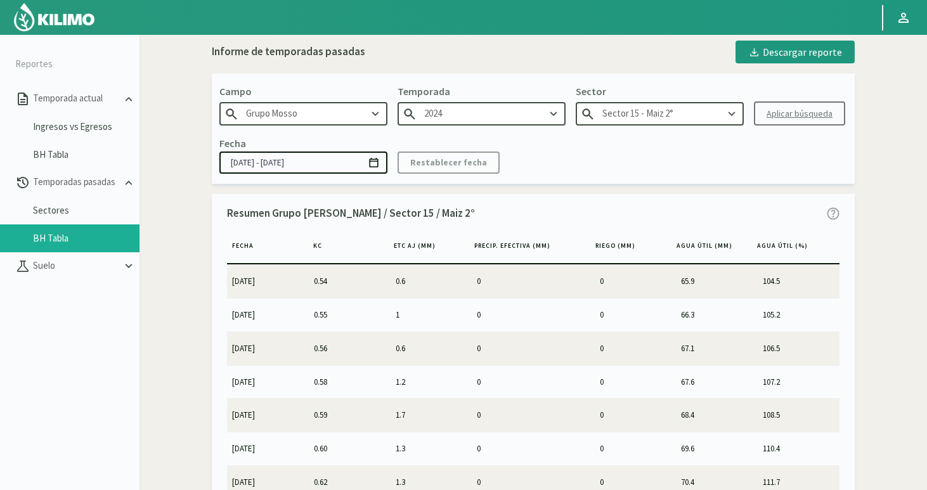
click at [289, 165] on input "[DATE] - [DATE]" at bounding box center [303, 163] width 168 height 22
click at [780, 53] on div "Descargar reporte" at bounding box center [795, 51] width 94 height 15
click at [290, 169] on input "[DATE] - [DATE]" at bounding box center [303, 163] width 168 height 22
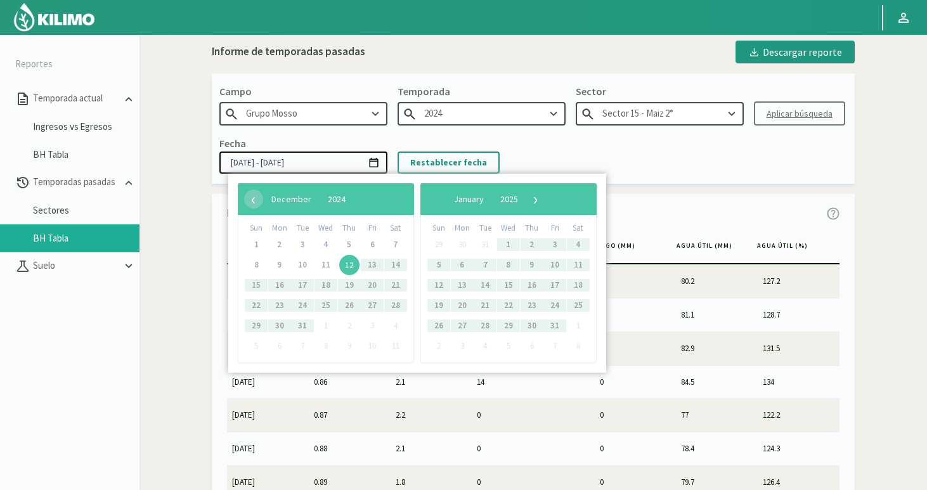
type input "[DATE] - [DATE]"
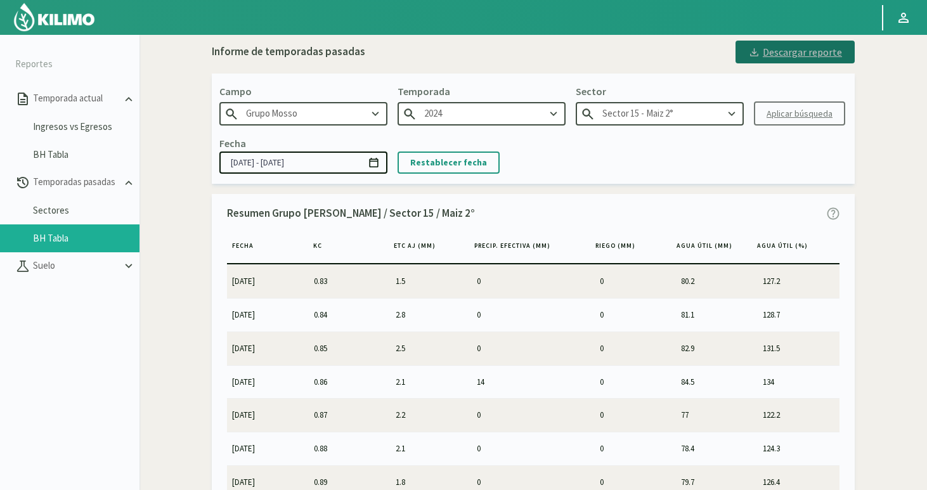
click at [773, 56] on div "Descargar reporte" at bounding box center [795, 51] width 94 height 15
click at [800, 52] on div "Descargar reporte" at bounding box center [795, 51] width 94 height 15
click at [630, 122] on input "Sector 15 - Maiz 2°" at bounding box center [660, 113] width 168 height 23
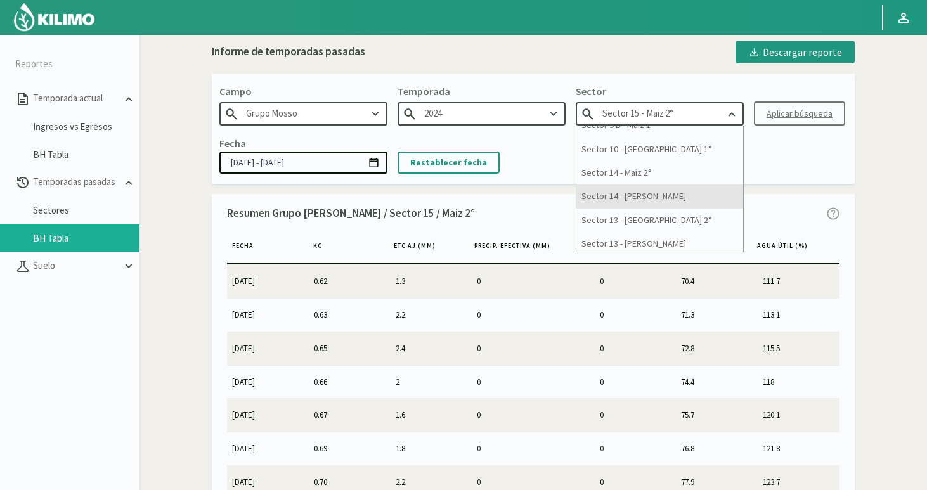
scroll to position [10, 0]
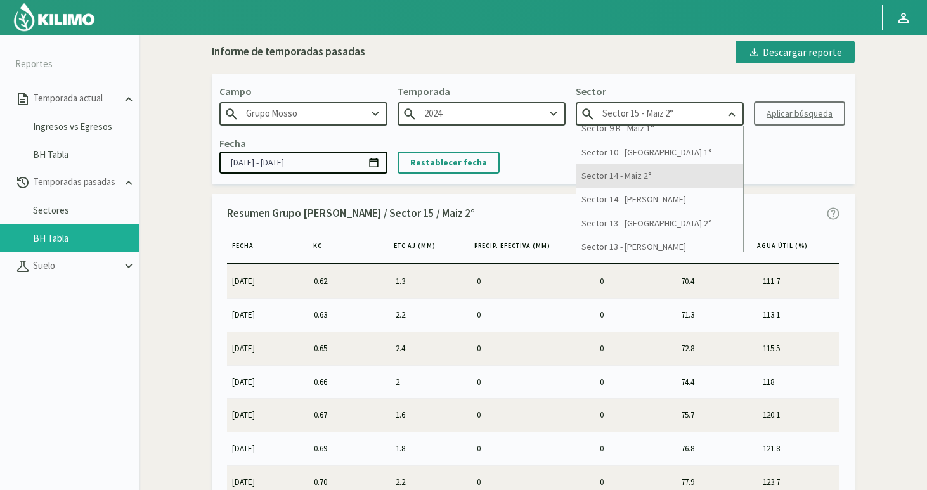
click at [643, 177] on div "Sector 14 - Maiz 2°" at bounding box center [660, 175] width 167 height 23
type input "Sector 14 - Maiz 2°"
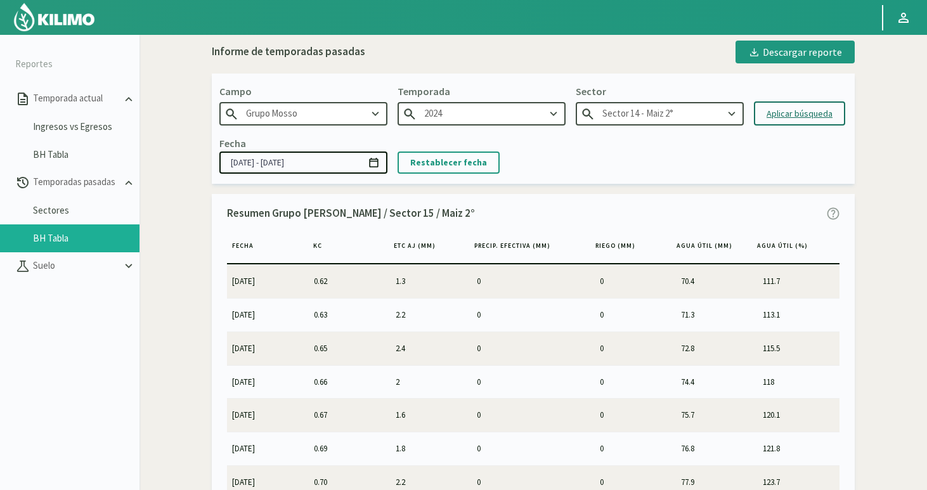
click at [795, 112] on div "Aplicar búsqueda" at bounding box center [800, 113] width 66 height 13
click at [285, 166] on input "[DATE] - [DATE]" at bounding box center [303, 163] width 168 height 22
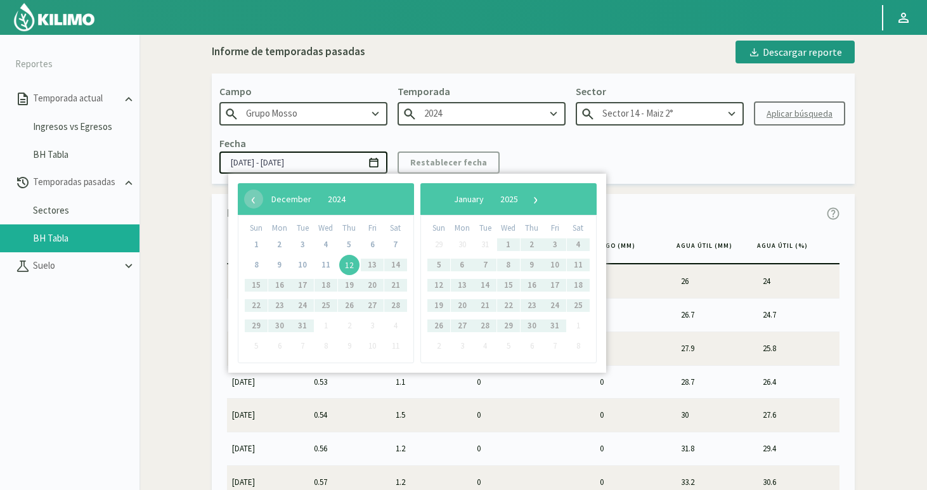
type input "[DATE] - [DATE]"
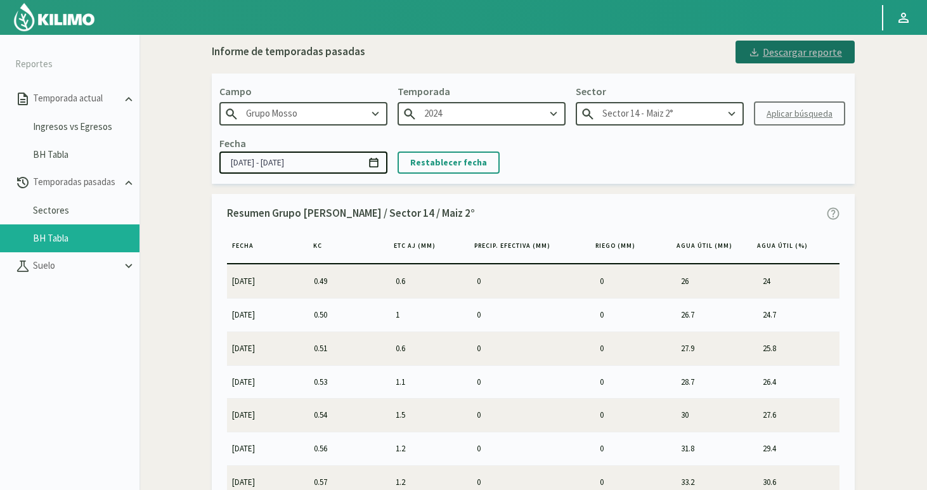
click at [789, 51] on div "Descargar reporte" at bounding box center [795, 51] width 94 height 15
click at [679, 113] on input "Sector 14 - Maiz 2°" at bounding box center [660, 113] width 168 height 23
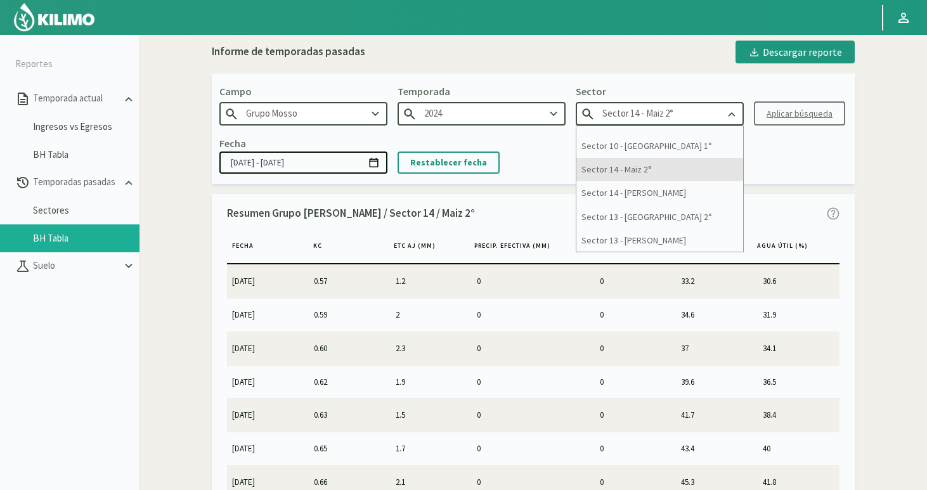
scroll to position [19, 0]
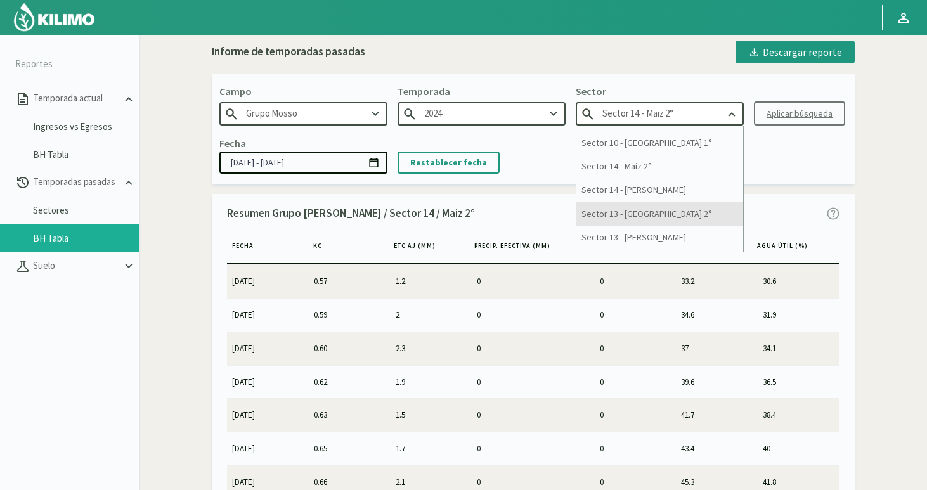
click at [631, 207] on div "Sector 13 - [GEOGRAPHIC_DATA] 2°" at bounding box center [660, 213] width 167 height 23
type input "Sector 13 - [GEOGRAPHIC_DATA] 2°"
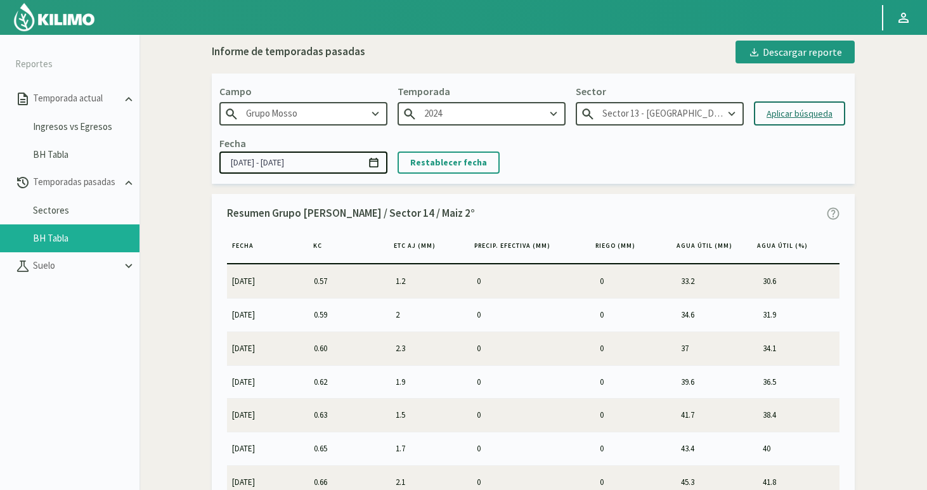
click at [799, 115] on div "Aplicar búsqueda" at bounding box center [800, 113] width 66 height 13
click at [289, 166] on input "[DATE] - [DATE]" at bounding box center [303, 163] width 168 height 22
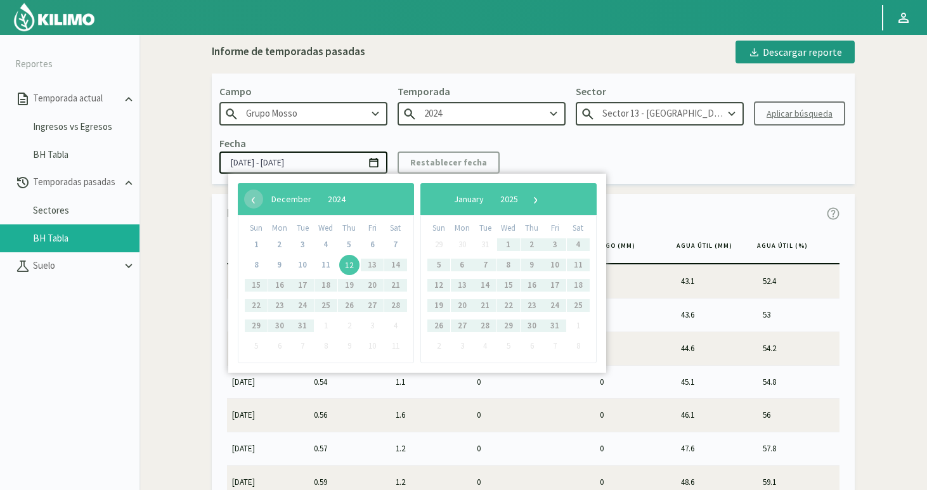
type input "[DATE] - [DATE]"
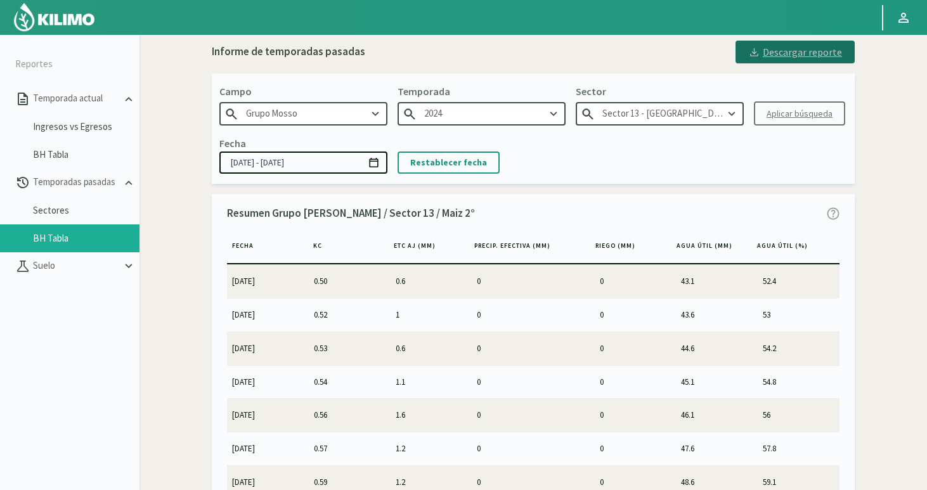
click at [802, 51] on div "Descargar reporte" at bounding box center [795, 51] width 94 height 15
click at [796, 55] on div "Descargar reporte" at bounding box center [795, 51] width 94 height 15
click at [628, 108] on input "Sector 13 - [GEOGRAPHIC_DATA] 2°" at bounding box center [660, 113] width 168 height 23
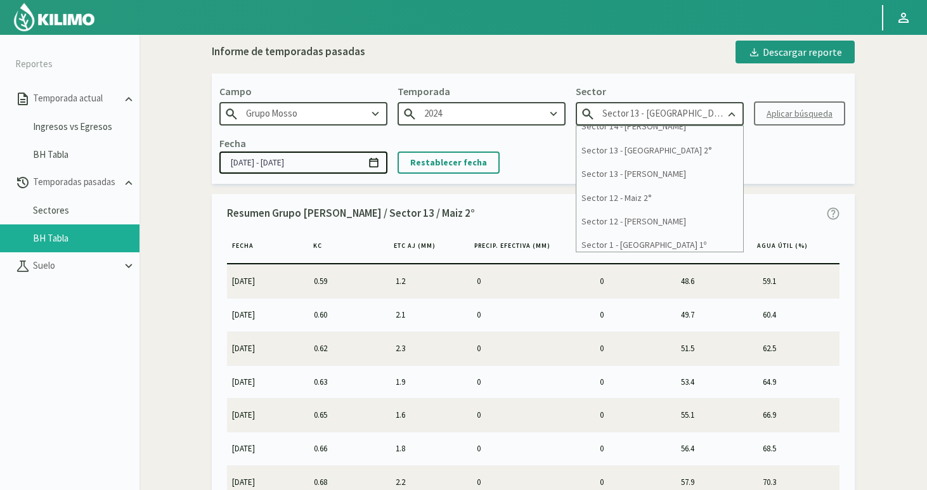
scroll to position [85, 0]
click at [632, 197] on div "Sector 12 - Maiz 2°" at bounding box center [660, 195] width 167 height 23
type input "Sector 12 - Maiz 2°"
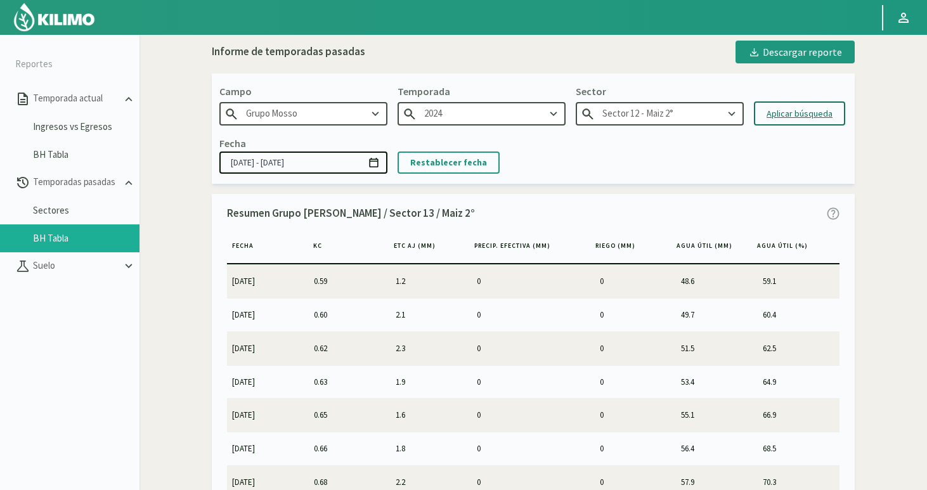
click at [783, 114] on div "Aplicar búsqueda" at bounding box center [800, 113] width 66 height 13
click at [279, 163] on input "[DATE] - [DATE]" at bounding box center [303, 163] width 168 height 22
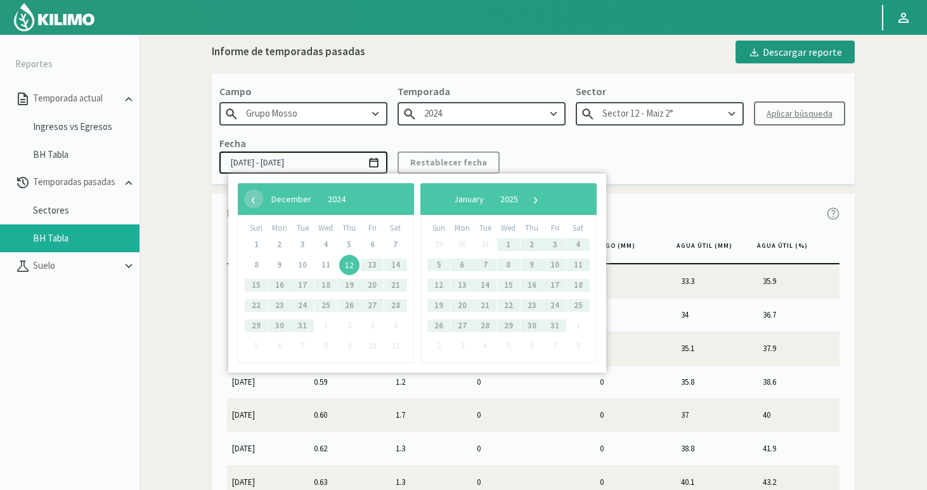
type input "[DATE] - [DATE]"
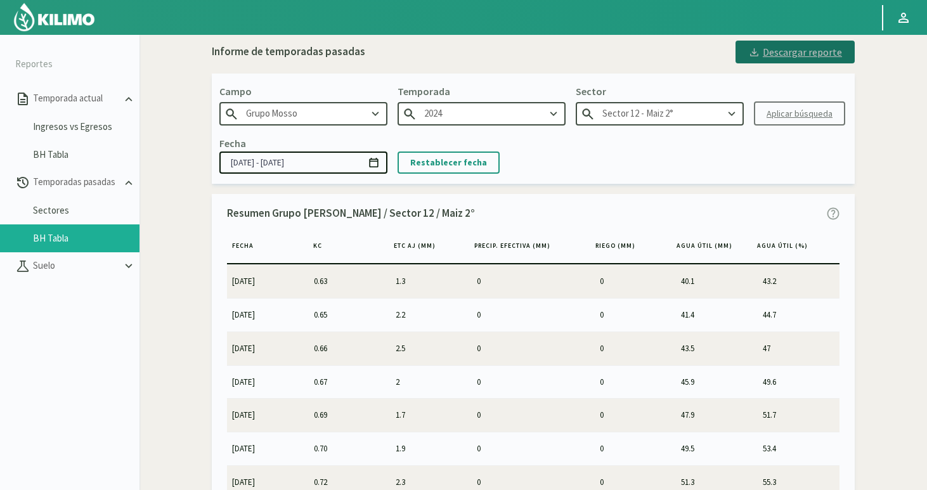
click at [789, 52] on div "Descargar reporte" at bounding box center [795, 51] width 94 height 15
